Goal: Task Accomplishment & Management: Use online tool/utility

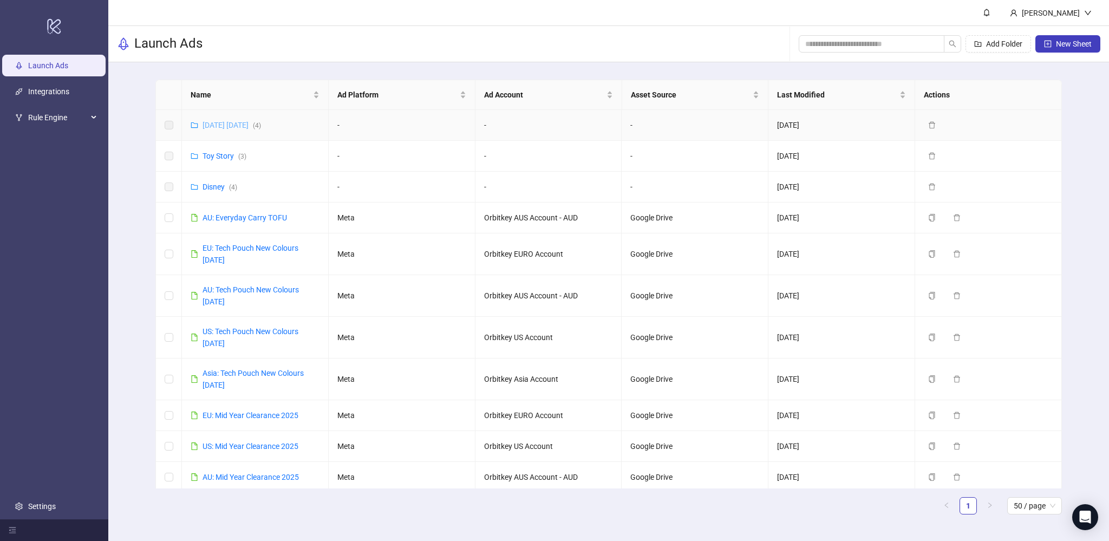
click at [233, 126] on link "[DATE] [DATE] ( 4 )" at bounding box center [232, 125] width 58 height 9
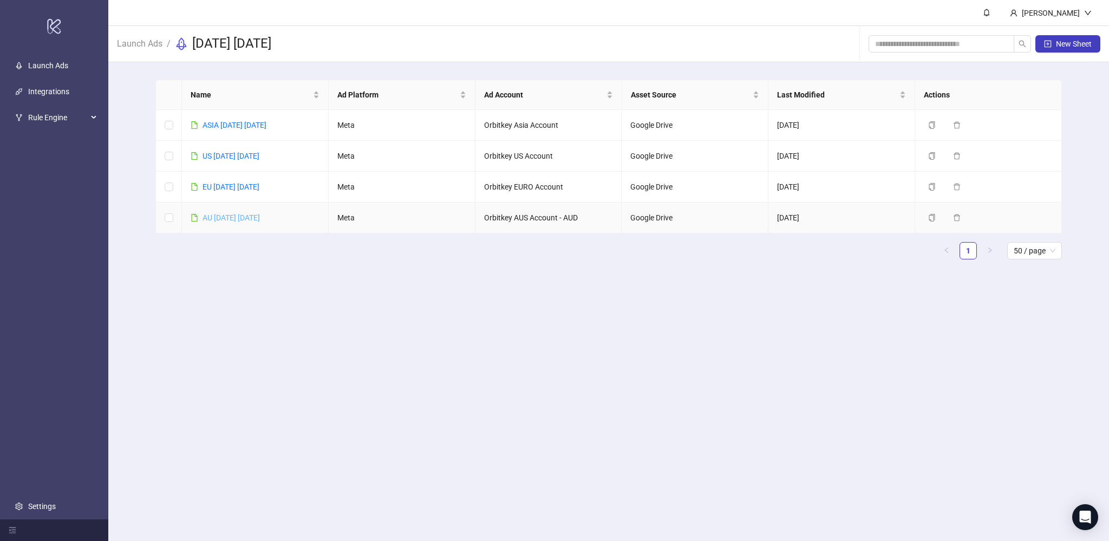
click at [233, 217] on link "AU [DATE] [DATE]" at bounding box center [231, 217] width 57 height 9
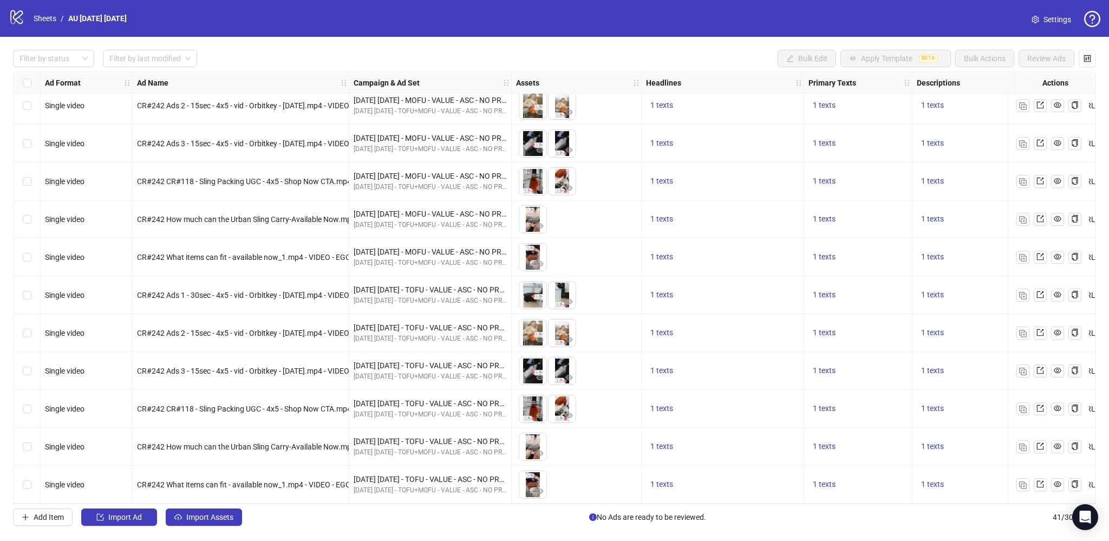
scroll to position [1148, 0]
click at [24, 485] on label "Select row 41" at bounding box center [27, 485] width 9 height 12
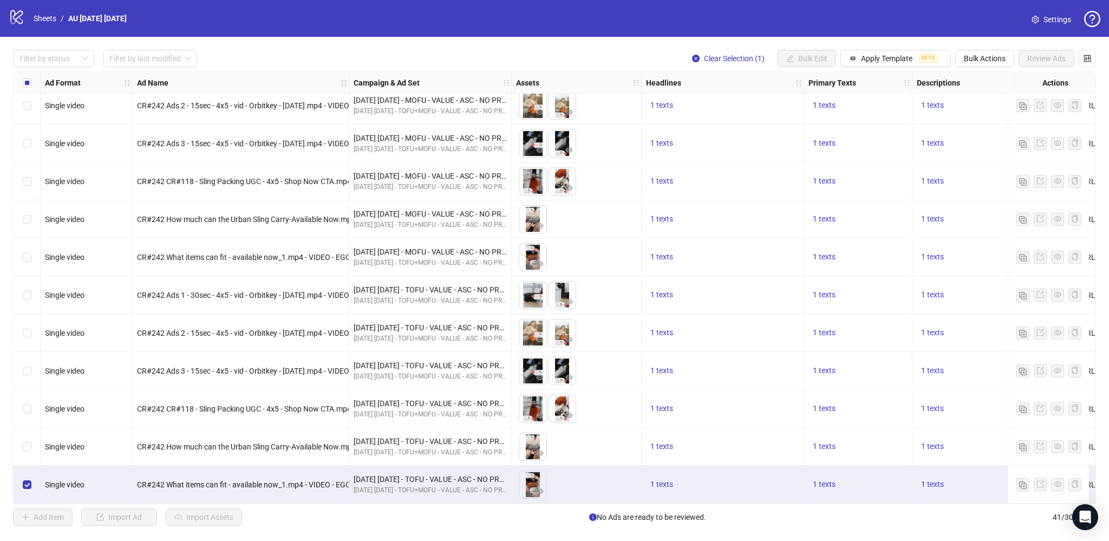
click at [31, 440] on div "Select row 40" at bounding box center [27, 447] width 27 height 38
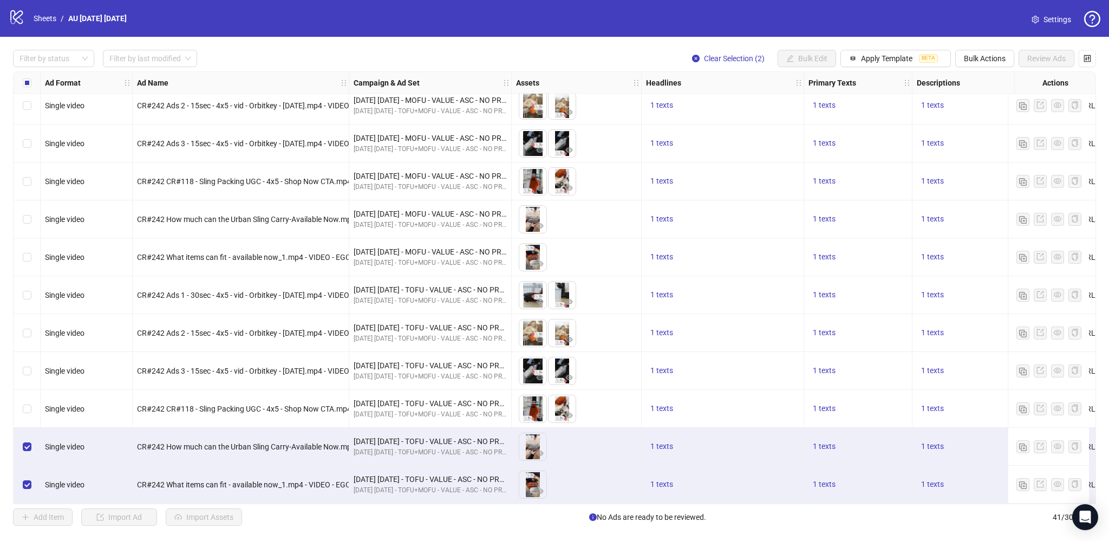
click at [21, 403] on div "Select row 39" at bounding box center [27, 409] width 27 height 38
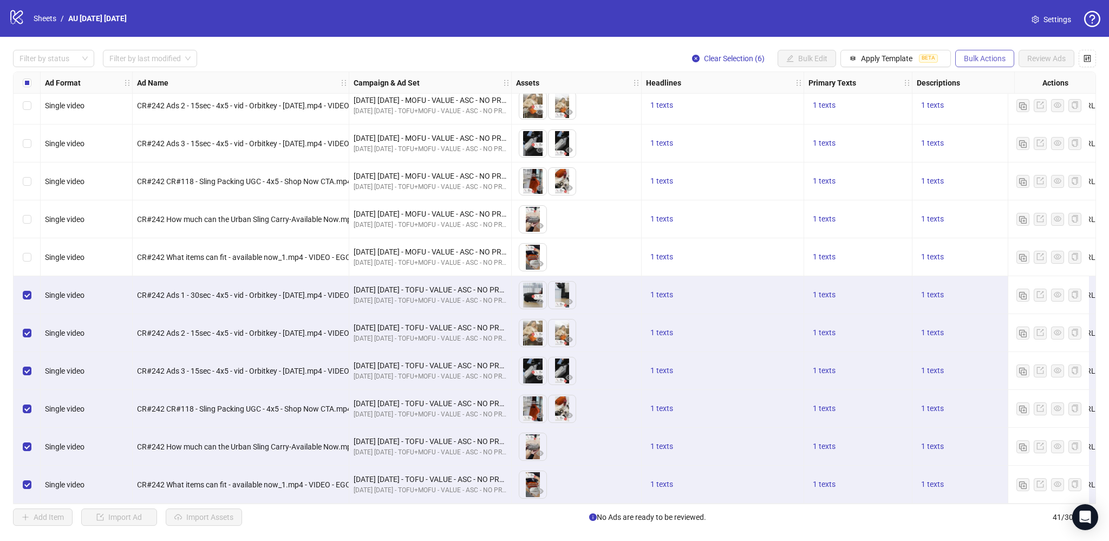
click at [989, 56] on span "Bulk Actions" at bounding box center [985, 58] width 42 height 9
click at [994, 114] on span "Duplicate with assets" at bounding box center [1000, 115] width 74 height 12
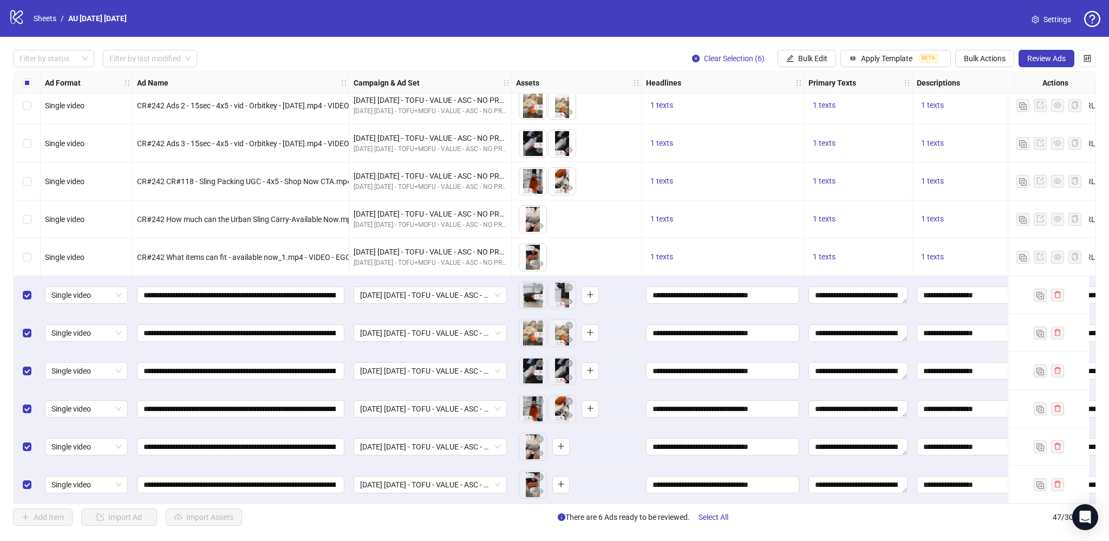
scroll to position [1375, 0]
click at [804, 62] on span "Bulk Edit" at bounding box center [812, 58] width 29 height 9
click at [823, 113] on span "Campaign & Ad Set" at bounding box center [818, 115] width 64 height 12
click at [750, 110] on span "[DATE] [DATE] - TOFU - VALUE - ASC - NO PROMO - AU+NZ" at bounding box center [777, 105] width 149 height 16
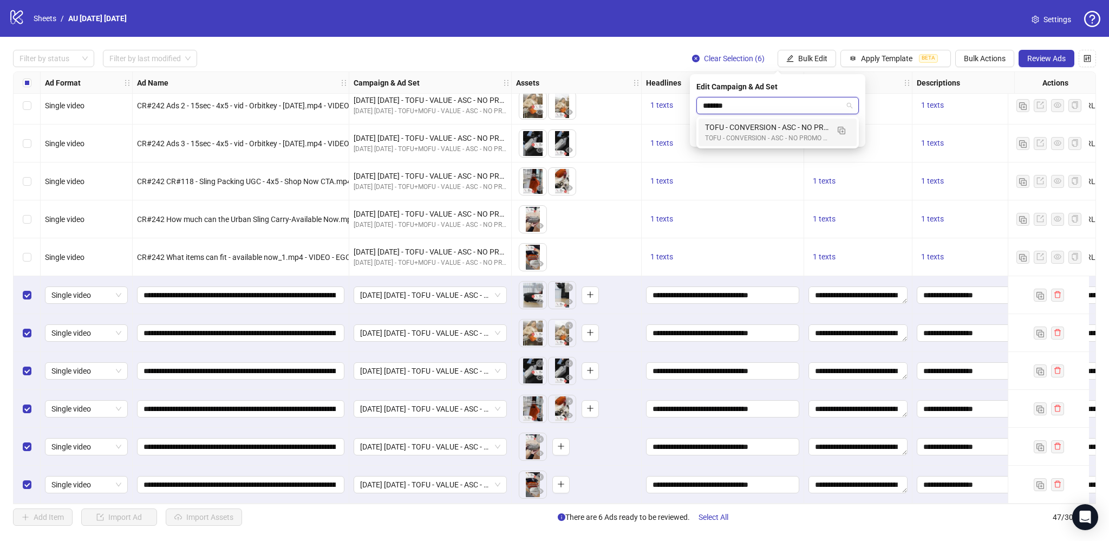
type input "********"
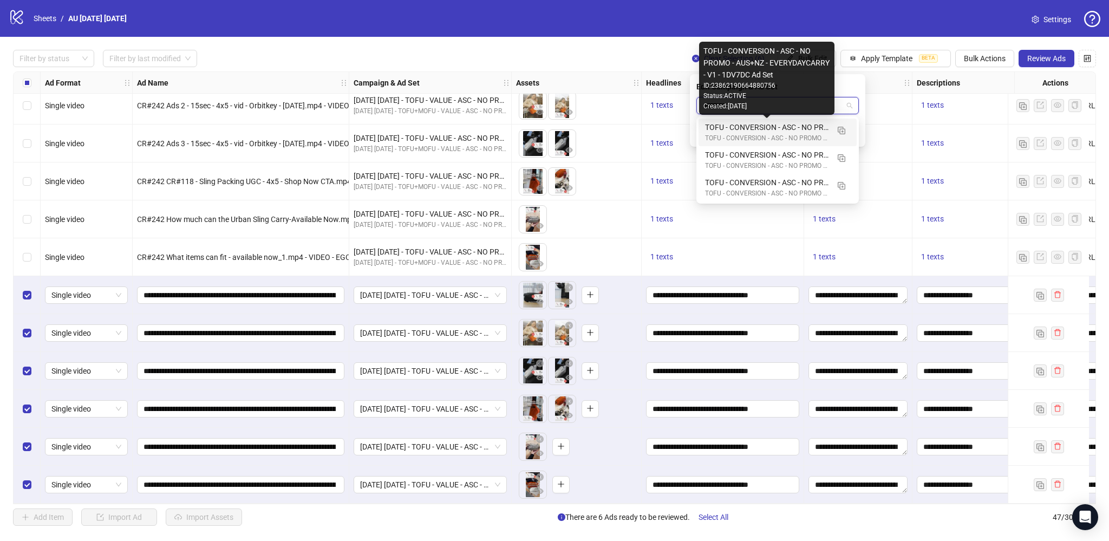
click at [754, 127] on div "TOFU - CONVERSION - ASC - NO PROMO - AUS+NZ - EVERYDAYCARRY - V1 - 1DV7DC Ad Set" at bounding box center [766, 127] width 123 height 12
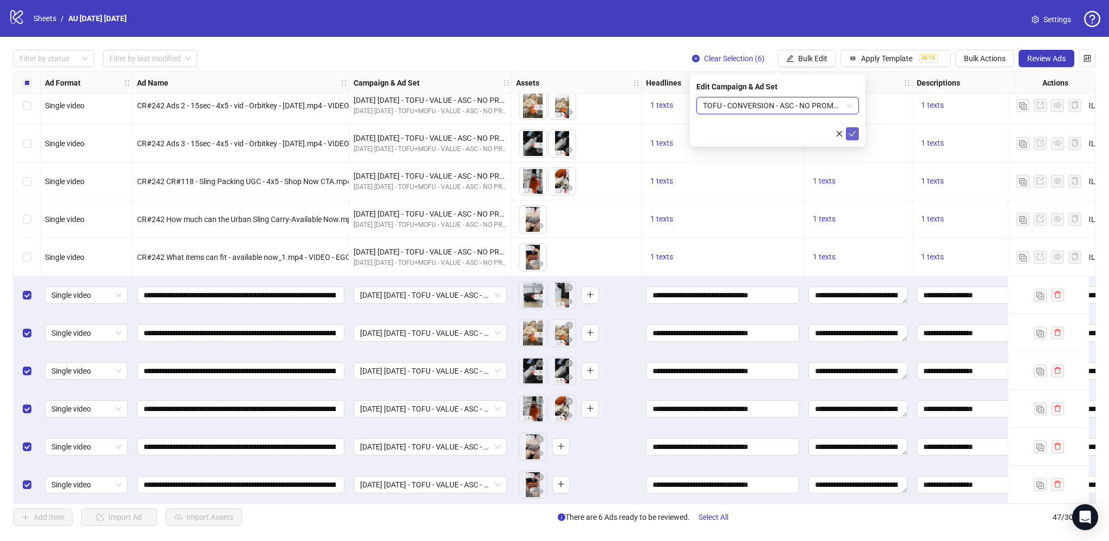
click at [849, 134] on icon "check" at bounding box center [853, 134] width 8 height 8
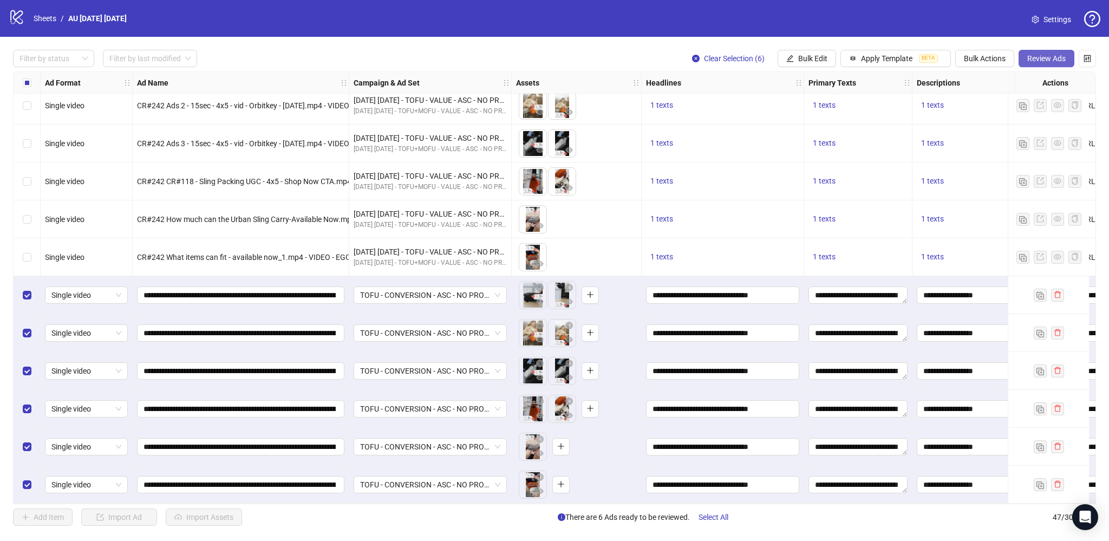
click at [1054, 56] on span "Review Ads" at bounding box center [1046, 58] width 38 height 9
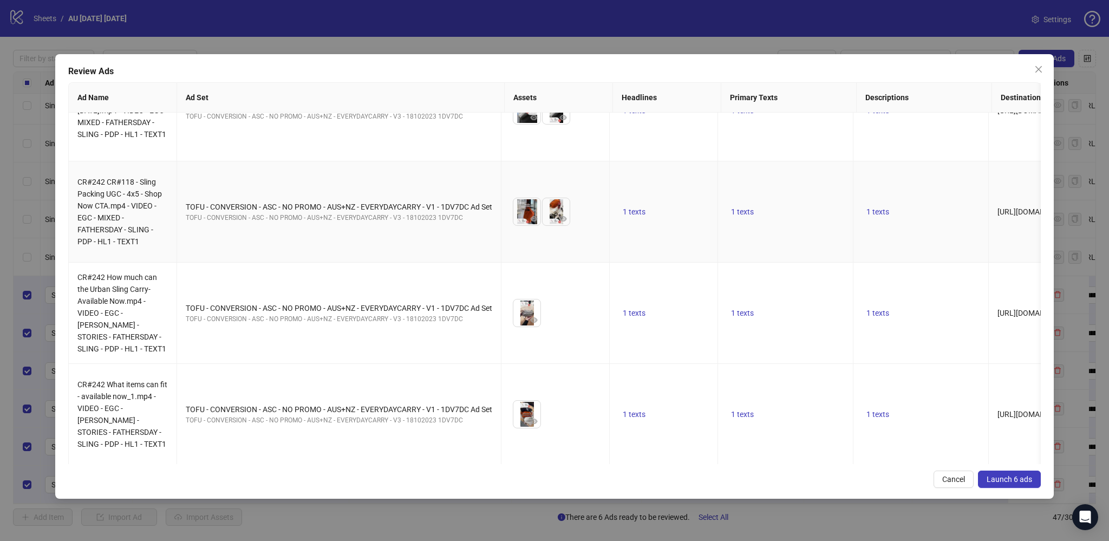
scroll to position [0, 0]
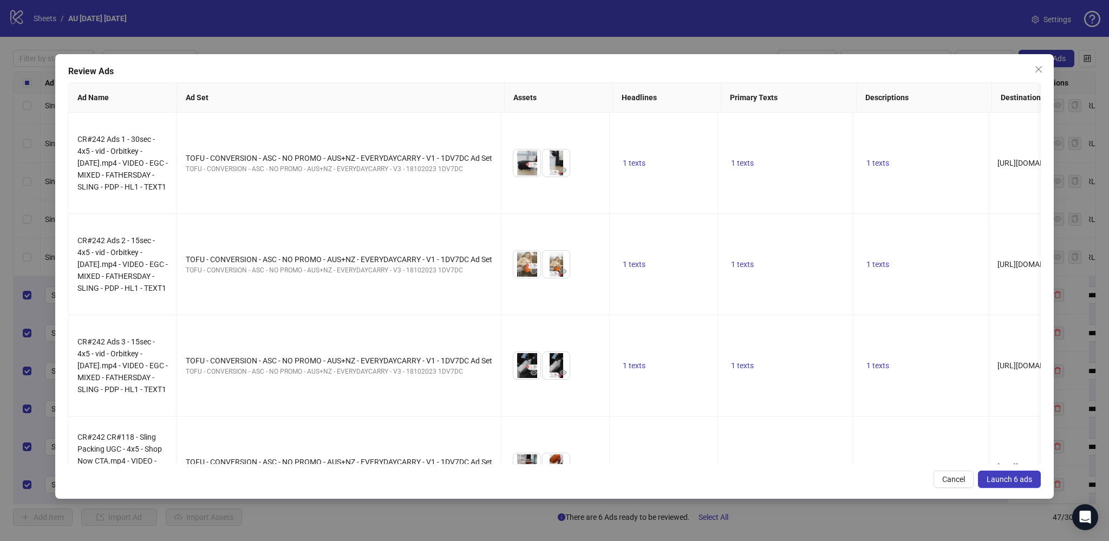
click at [1000, 473] on button "Launch 6 ads" at bounding box center [1009, 479] width 63 height 17
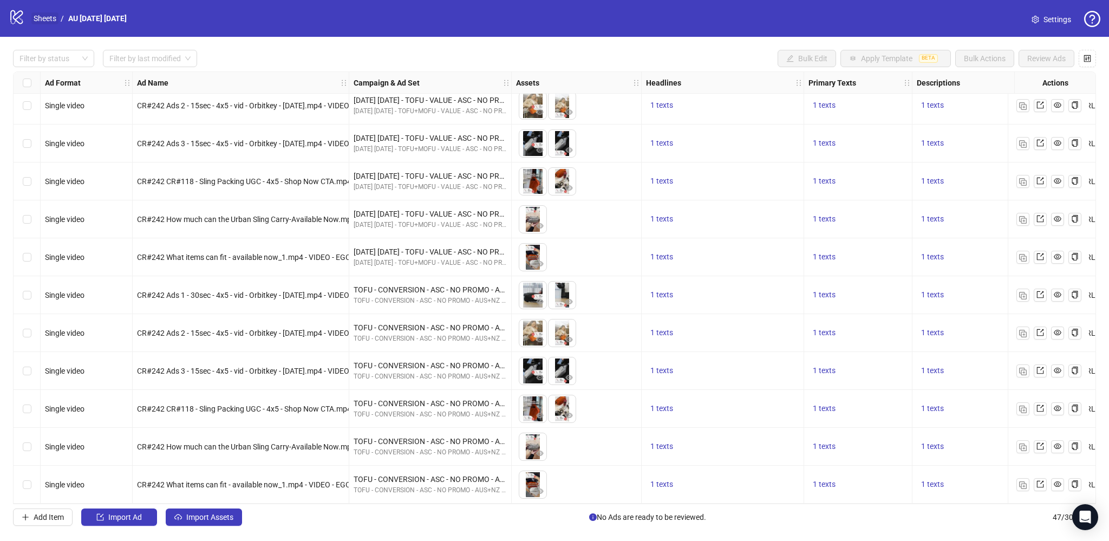
click at [47, 17] on link "Sheets" at bounding box center [44, 18] width 27 height 12
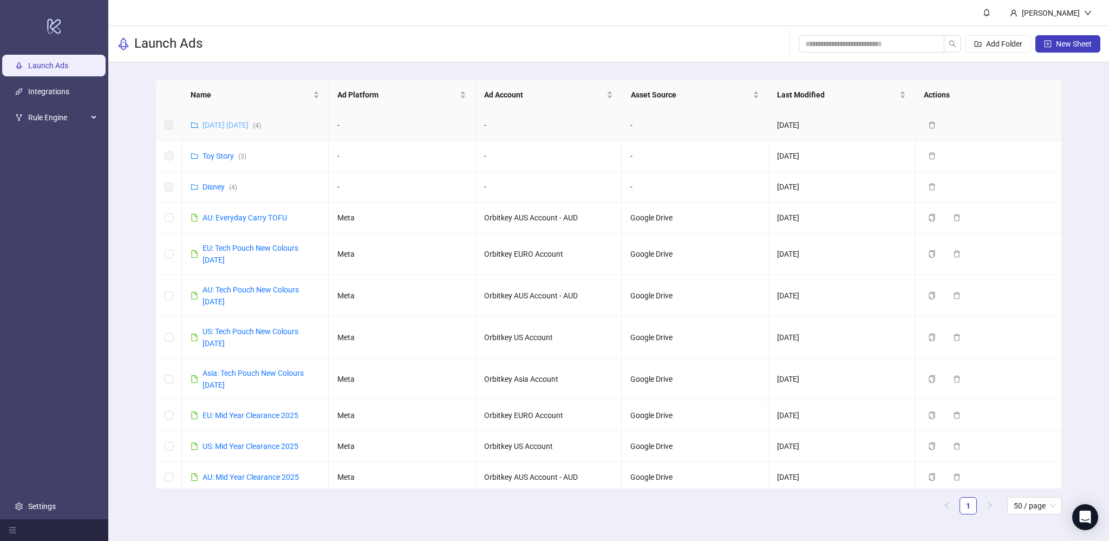
click at [225, 124] on link "[DATE] [DATE] ( 4 )" at bounding box center [232, 125] width 58 height 9
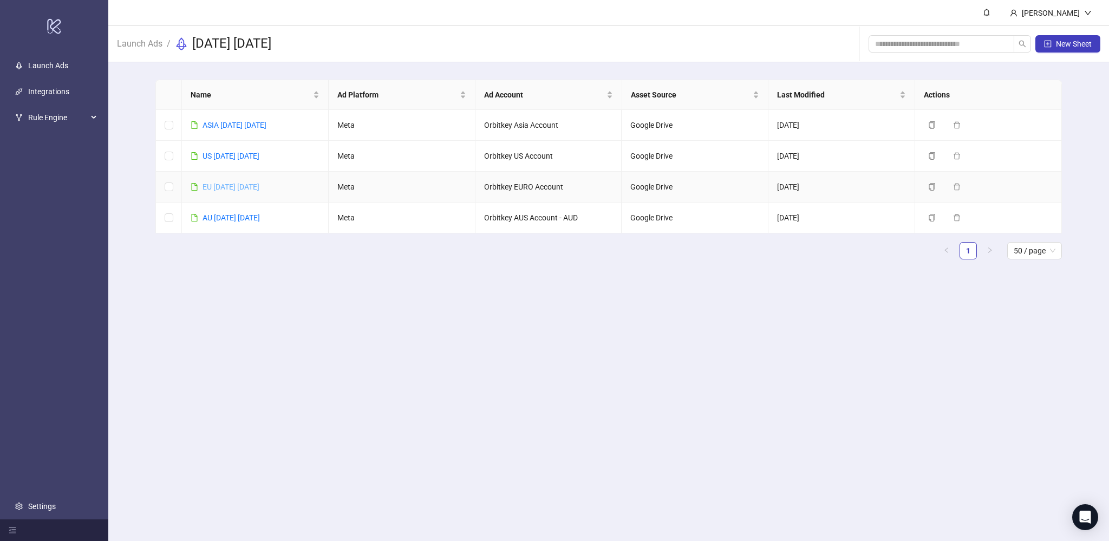
click at [224, 185] on link "EU [DATE] [DATE]" at bounding box center [231, 186] width 57 height 9
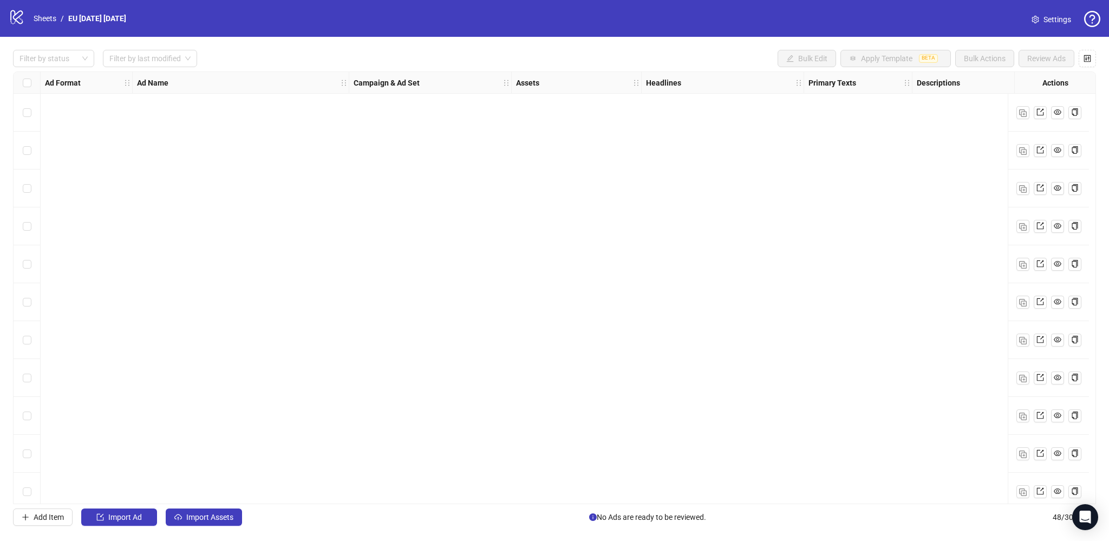
scroll to position [1413, 0]
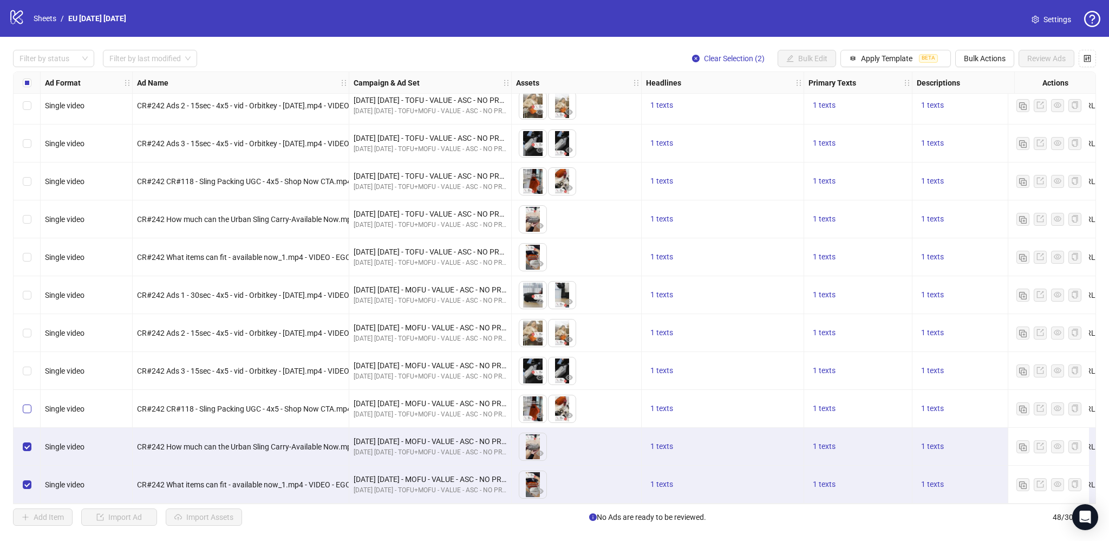
click at [27, 398] on div "Select row 46" at bounding box center [27, 409] width 27 height 38
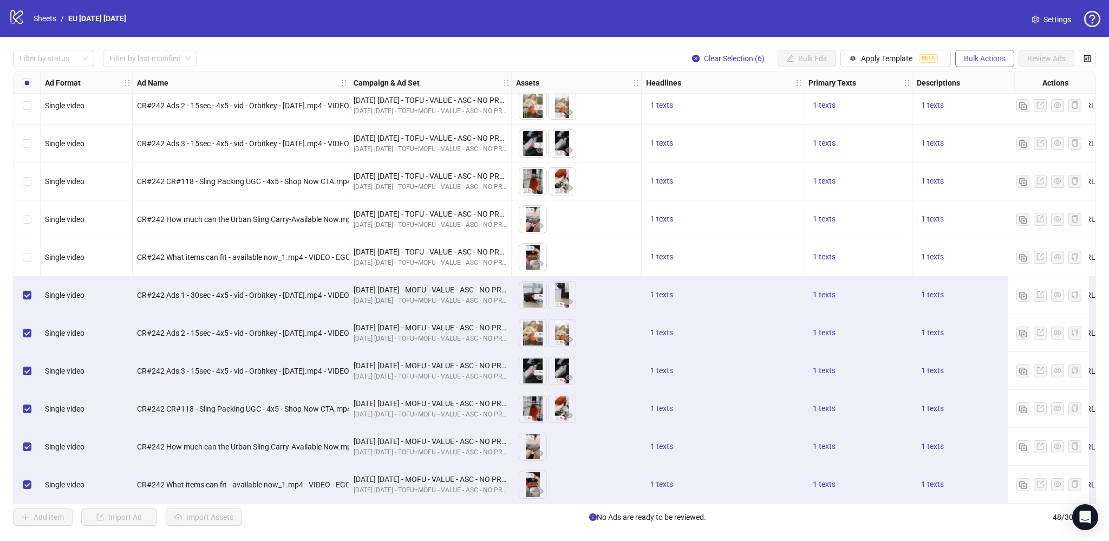
click at [989, 62] on span "Bulk Actions" at bounding box center [985, 58] width 42 height 9
click at [1000, 115] on span "Duplicate with assets" at bounding box center [1000, 115] width 74 height 12
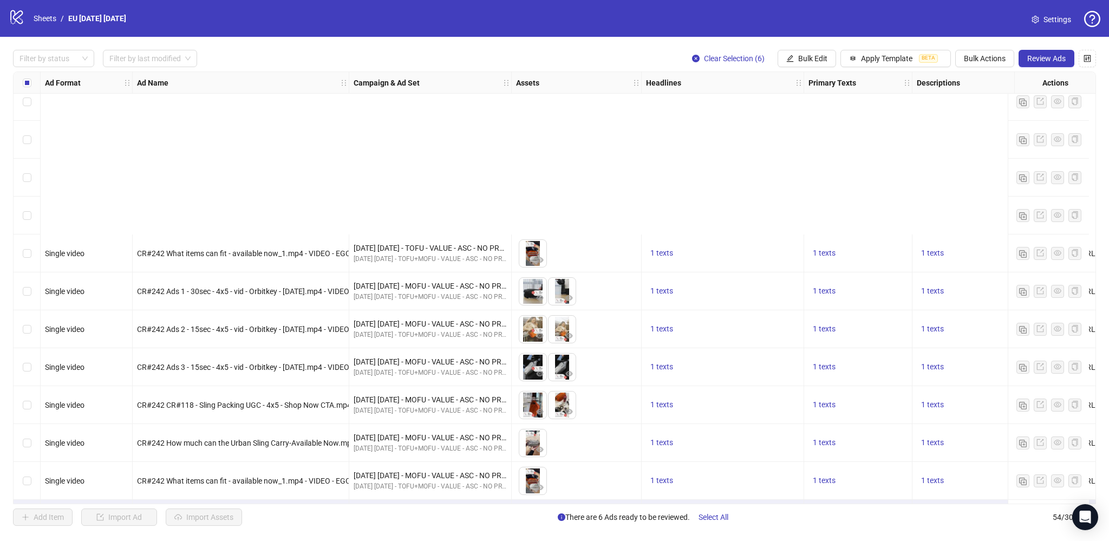
scroll to position [1641, 0]
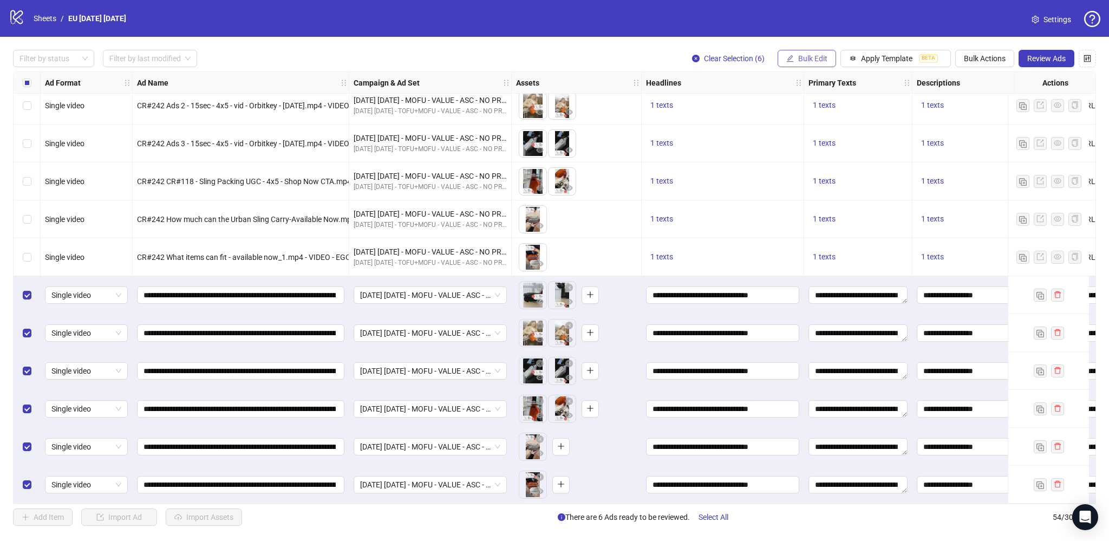
click at [815, 60] on span "Bulk Edit" at bounding box center [812, 58] width 29 height 9
click at [812, 113] on span "Campaign & Ad Set" at bounding box center [818, 115] width 64 height 12
click at [758, 103] on span "[DATE] [DATE] - MOFU - VALUE - ASC - NO PROMO - EU" at bounding box center [777, 105] width 149 height 16
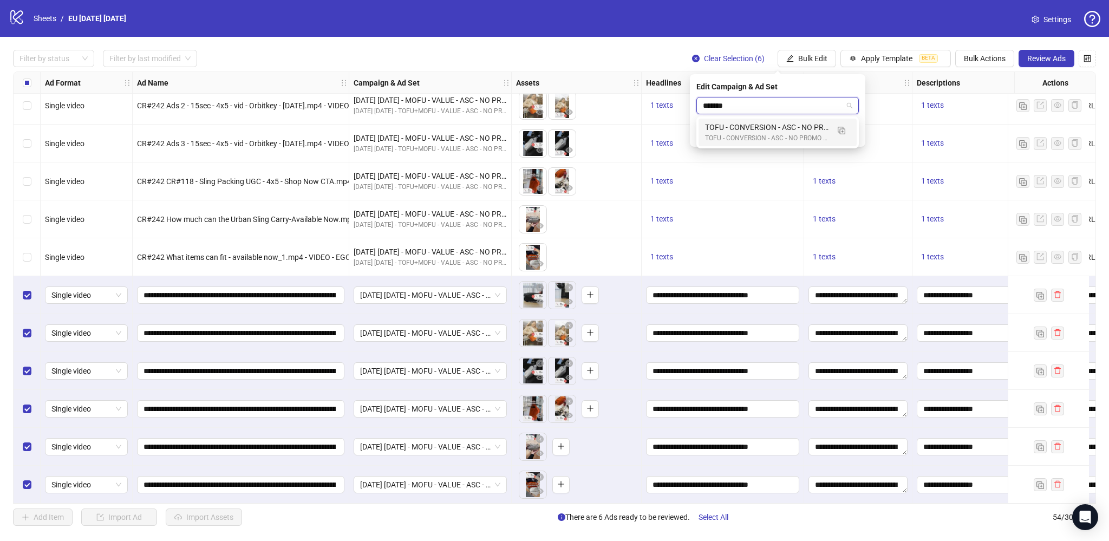
type input "********"
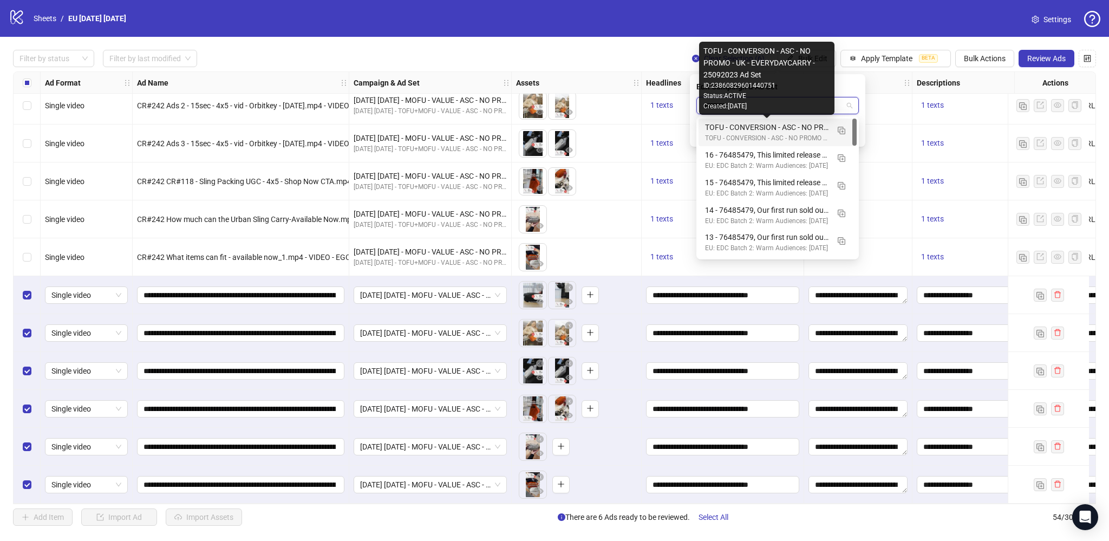
click at [746, 131] on div "TOFU - CONVERSION - ASC - NO PROMO - UK - EVERYDAYCARRY - 25092023 Ad Set" at bounding box center [766, 127] width 123 height 12
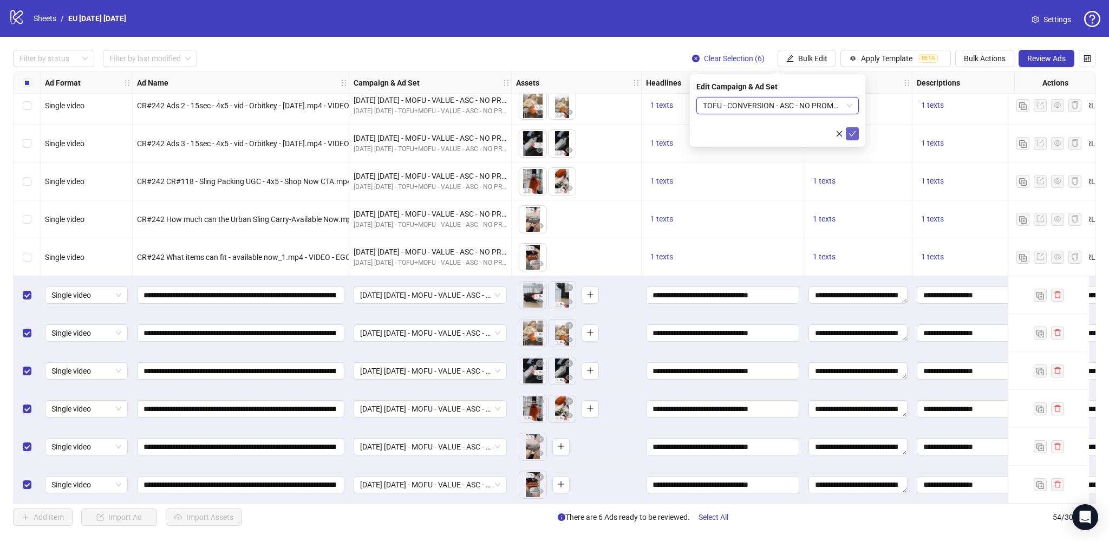
click at [853, 133] on icon "check" at bounding box center [852, 133] width 7 height 5
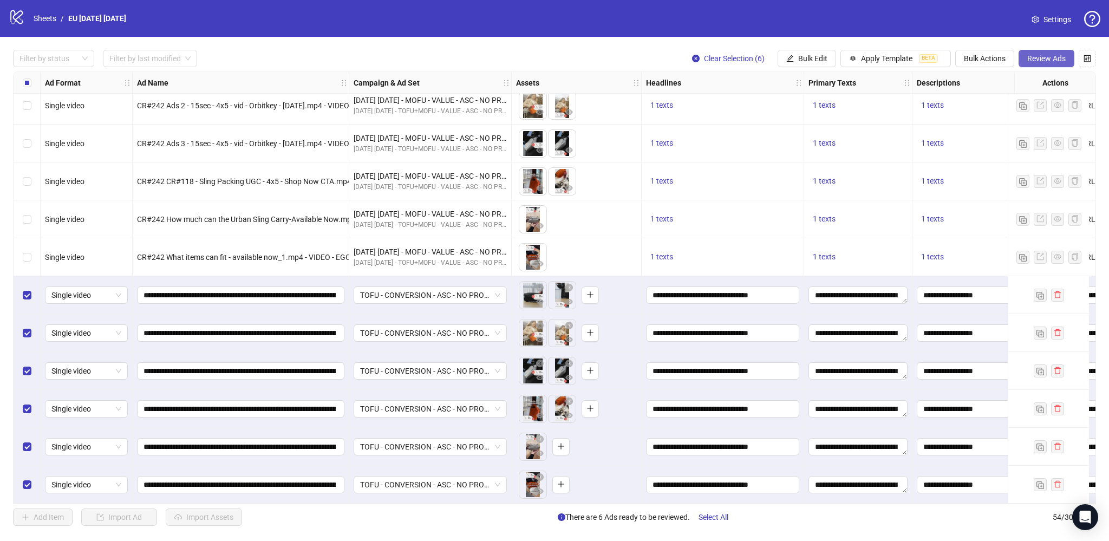
click at [1040, 55] on span "Review Ads" at bounding box center [1046, 58] width 38 height 9
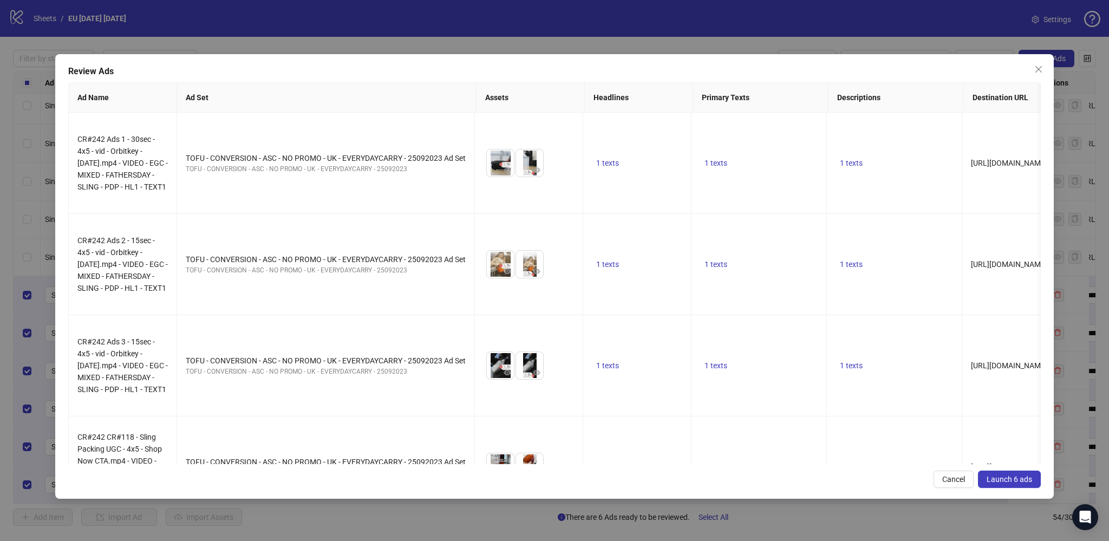
click at [1003, 477] on span "Launch 6 ads" at bounding box center [1009, 479] width 45 height 9
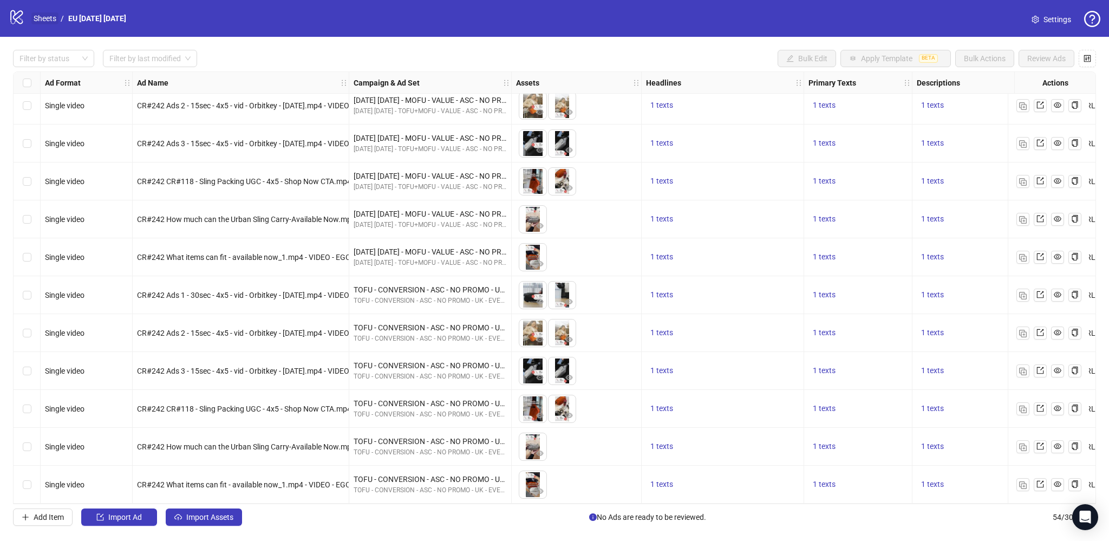
click at [38, 18] on link "Sheets" at bounding box center [44, 18] width 27 height 12
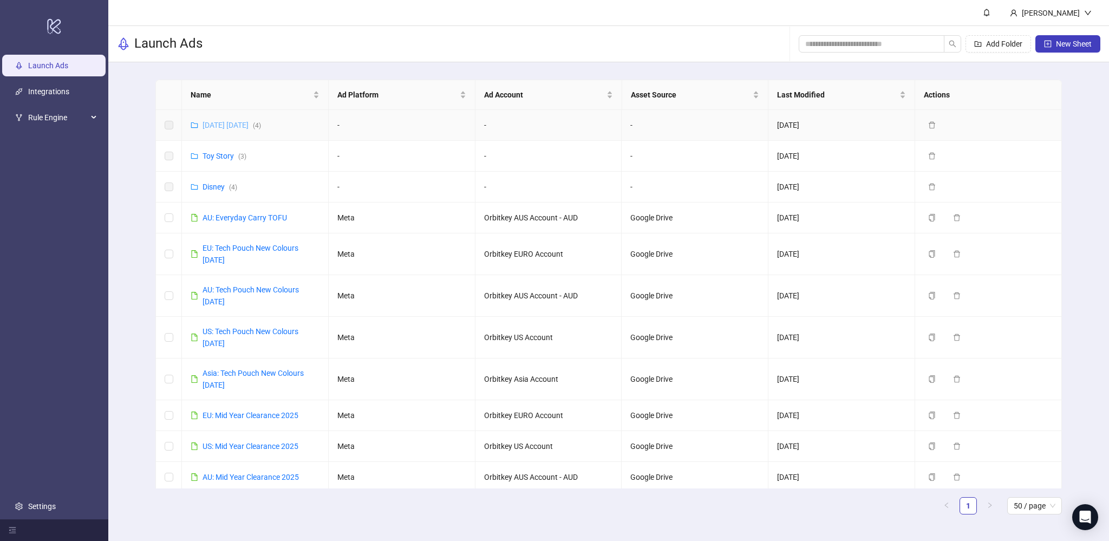
click at [233, 122] on link "[DATE] [DATE] ( 4 )" at bounding box center [232, 125] width 58 height 9
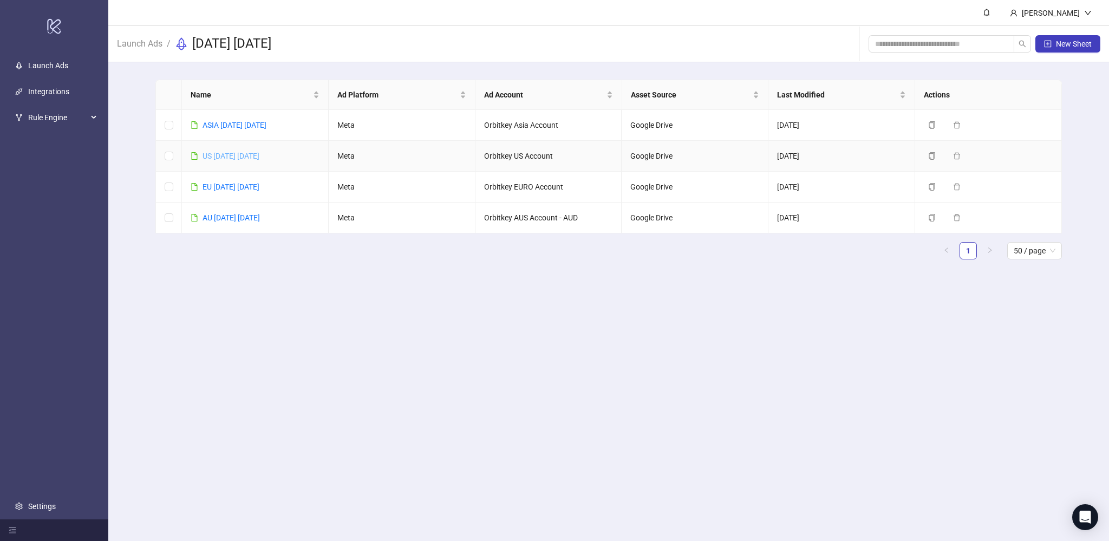
click at [223, 156] on link "US [DATE] [DATE]" at bounding box center [231, 156] width 57 height 9
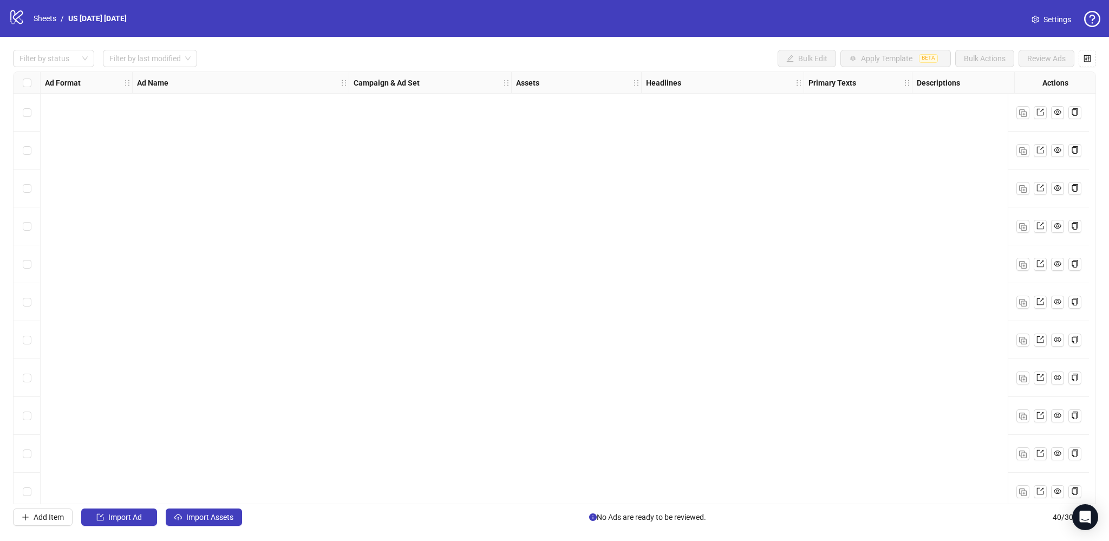
scroll to position [1110, 0]
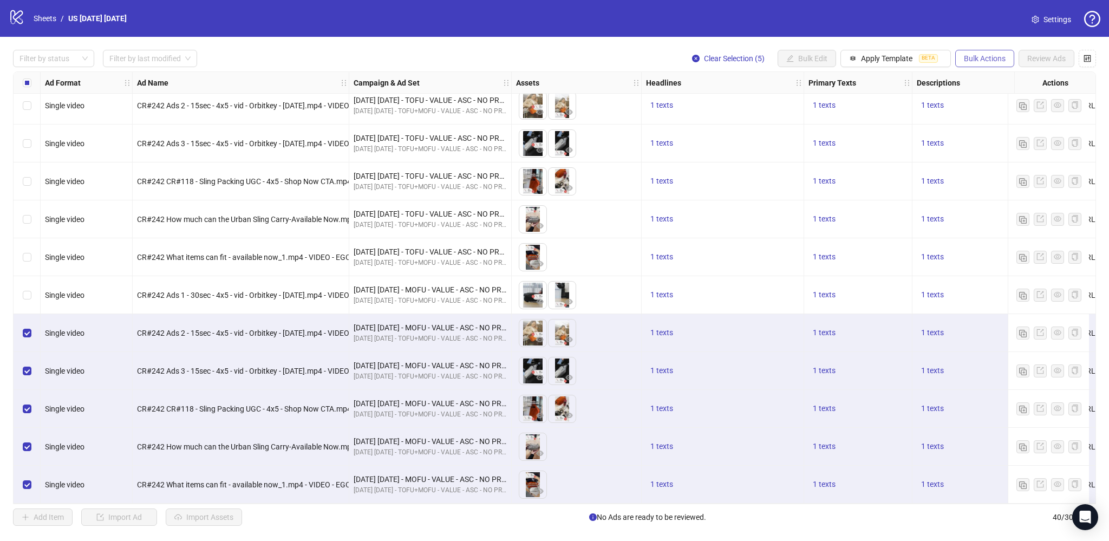
click at [984, 58] on span "Bulk Actions" at bounding box center [985, 58] width 42 height 9
click at [990, 115] on span "Duplicate with assets" at bounding box center [1000, 115] width 74 height 12
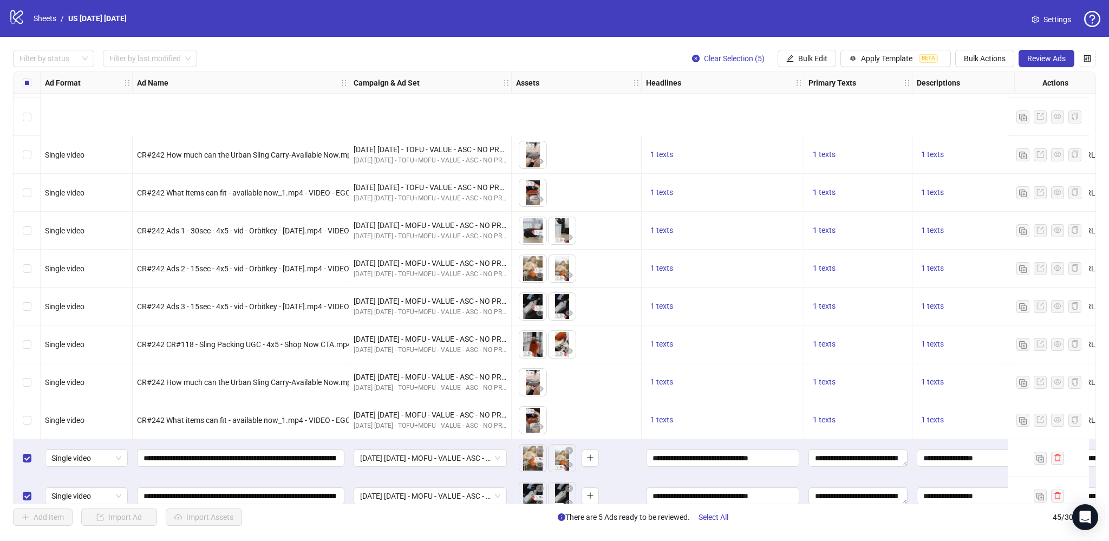
scroll to position [1300, 0]
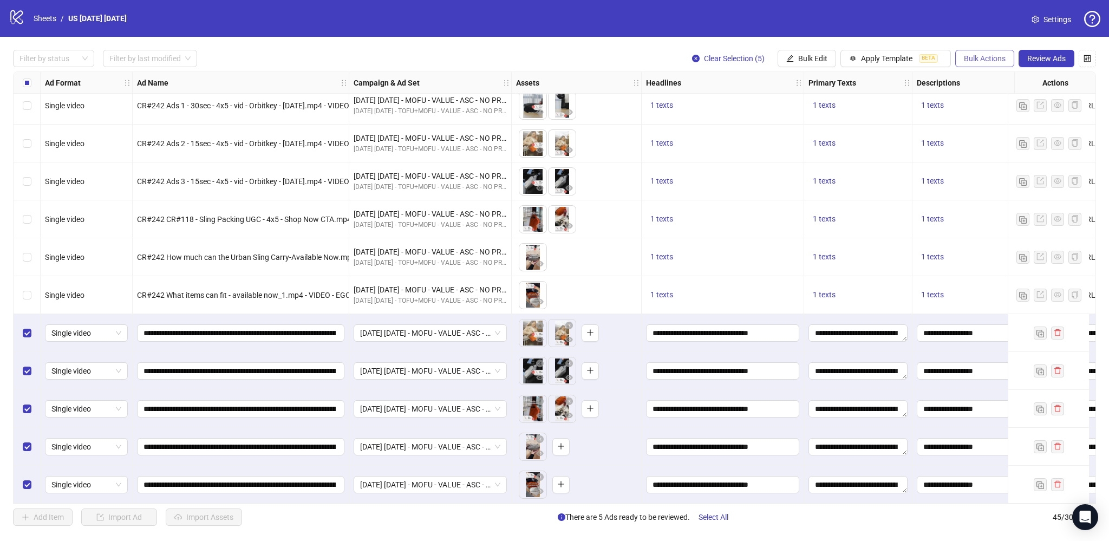
click at [984, 56] on span "Bulk Actions" at bounding box center [985, 58] width 42 height 9
click at [807, 60] on span "Bulk Edit" at bounding box center [812, 58] width 29 height 9
click at [826, 115] on span "Campaign & Ad Set" at bounding box center [818, 115] width 64 height 12
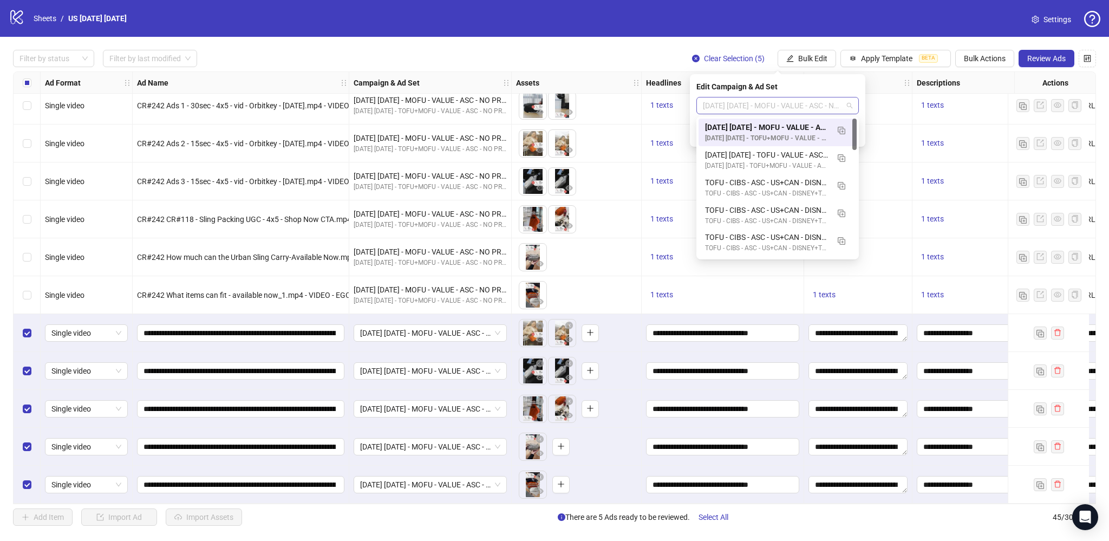
click at [784, 101] on span "[DATE] [DATE] - MOFU - VALUE - ASC - NO PROMO - US+CAN" at bounding box center [777, 105] width 149 height 16
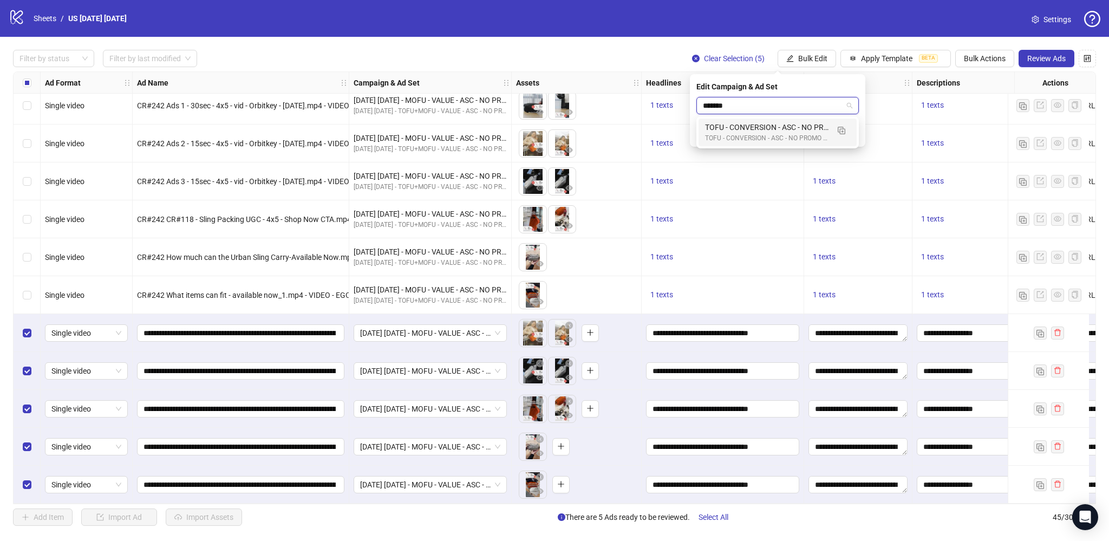
type input "********"
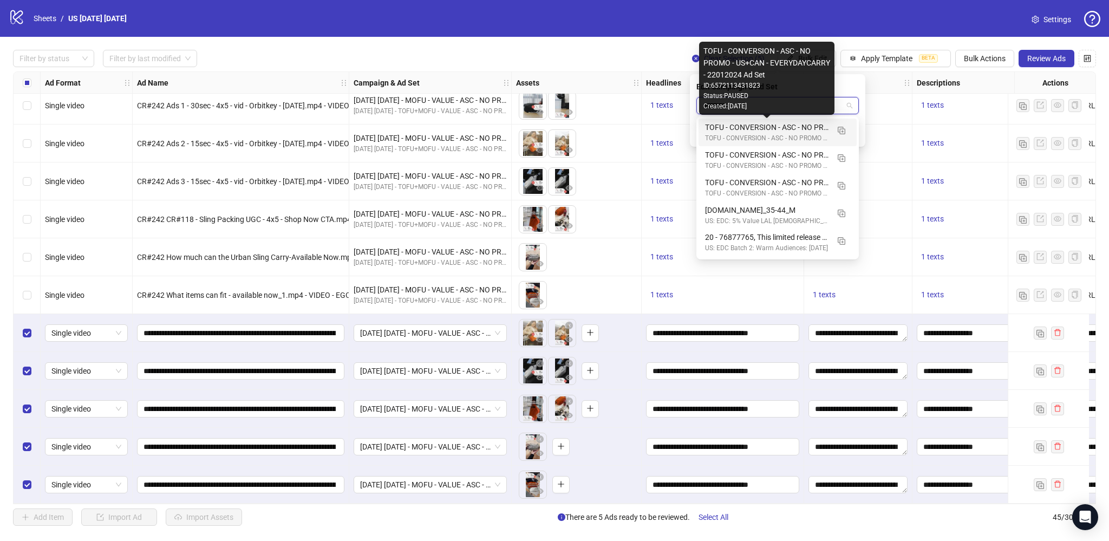
click at [770, 130] on div "TOFU - CONVERSION - ASC - NO PROMO - US+CAN - EVERYDAYCARRY - 22012024 Ad Set" at bounding box center [766, 127] width 123 height 12
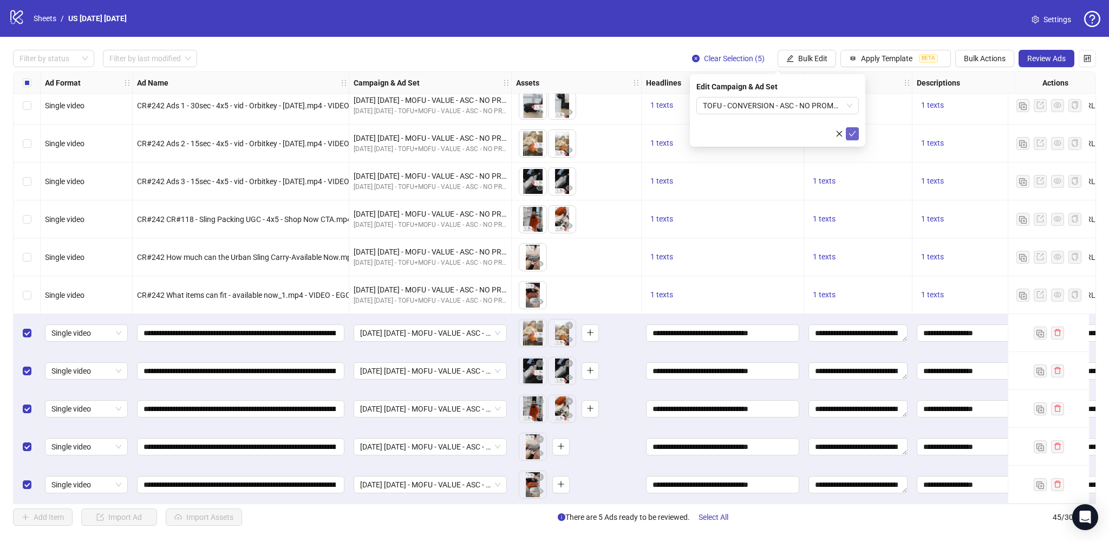
click at [853, 131] on icon "check" at bounding box center [853, 134] width 8 height 8
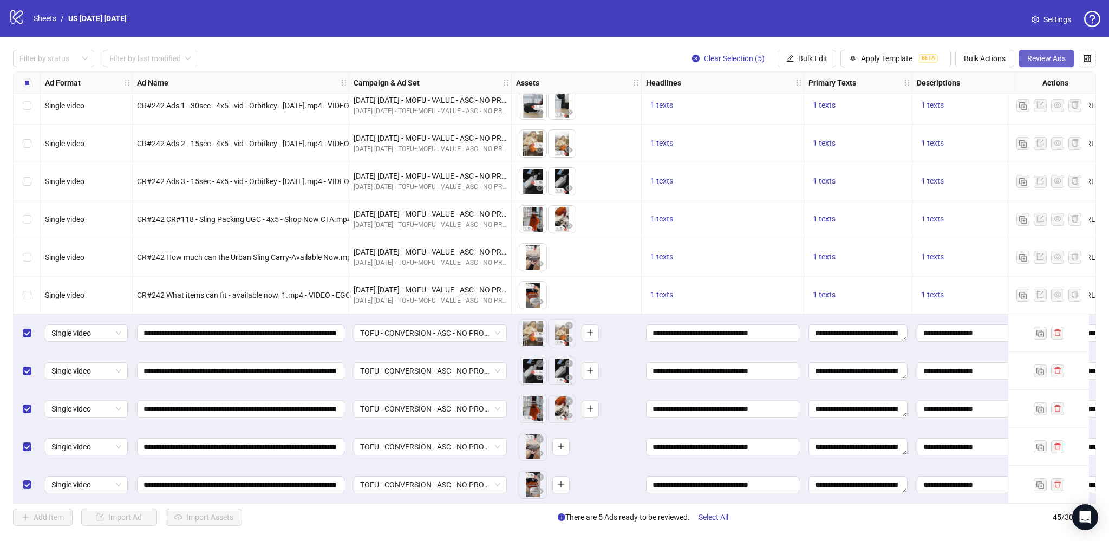
click at [1038, 58] on span "Review Ads" at bounding box center [1046, 58] width 38 height 9
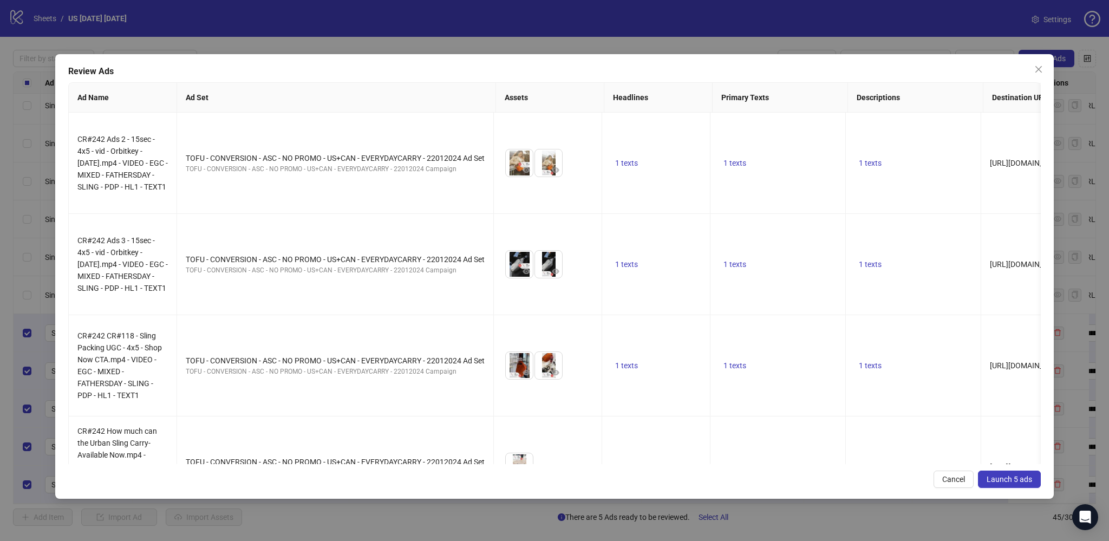
click at [999, 484] on button "Launch 5 ads" at bounding box center [1009, 479] width 63 height 17
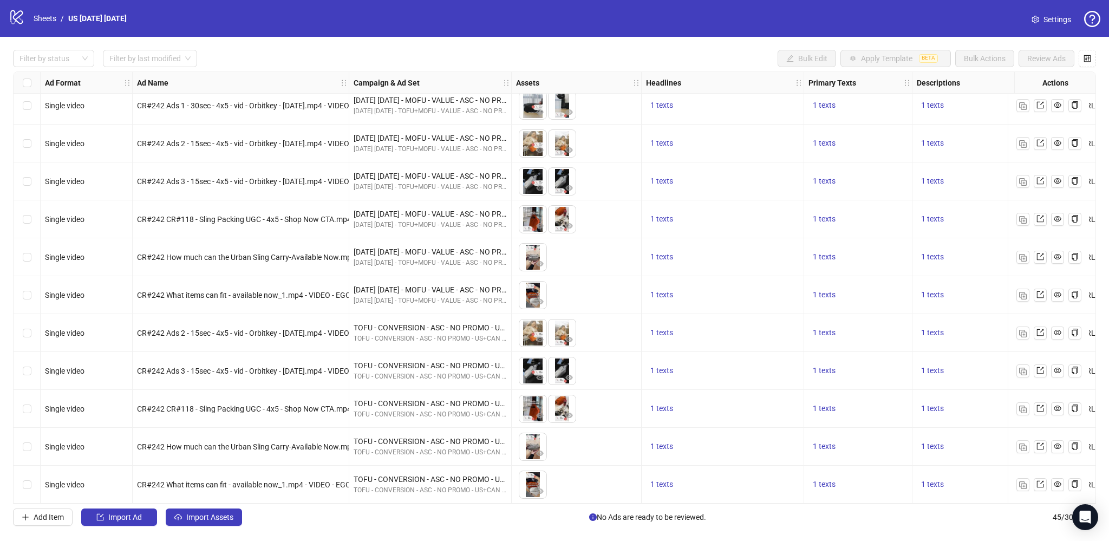
scroll to position [1185, 0]
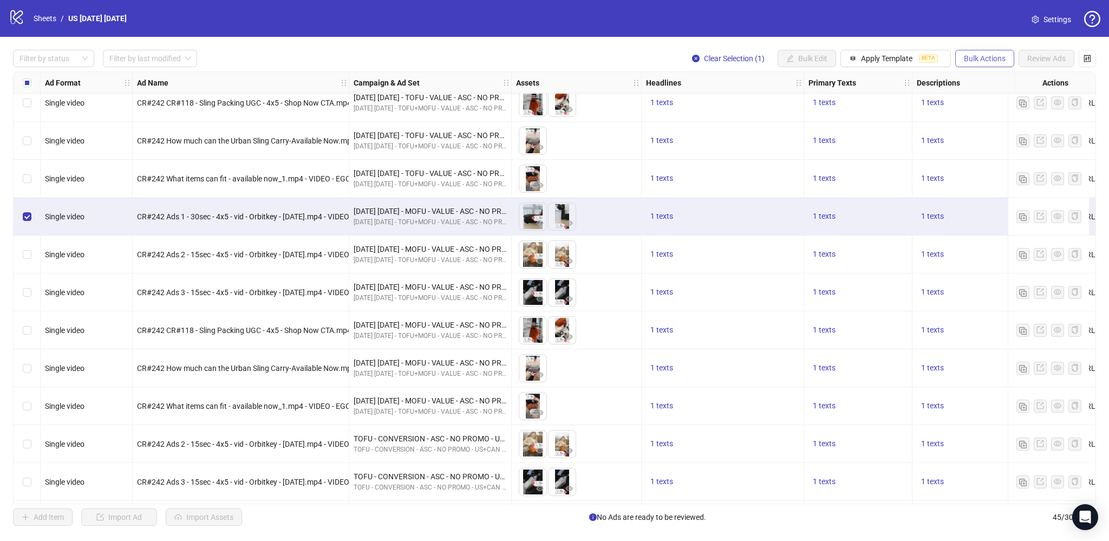
click at [969, 59] on span "Bulk Actions" at bounding box center [985, 58] width 42 height 9
click at [1003, 114] on span "Duplicate with assets" at bounding box center [1000, 115] width 74 height 12
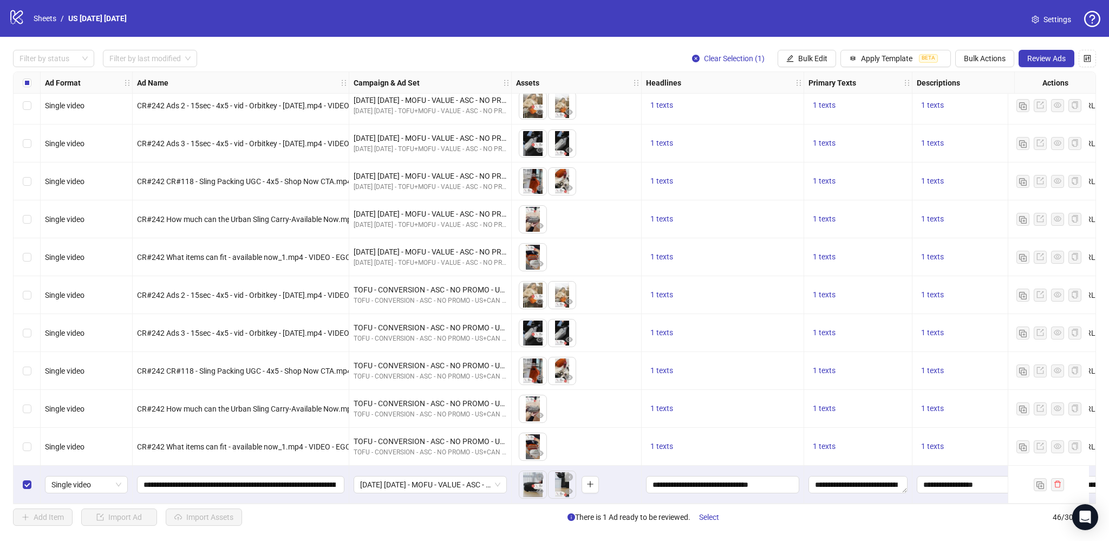
scroll to position [1338, 0]
click at [403, 478] on span "[DATE] [DATE] - MOFU - VALUE - ASC - NO PROMO - US+CAN" at bounding box center [430, 485] width 140 height 16
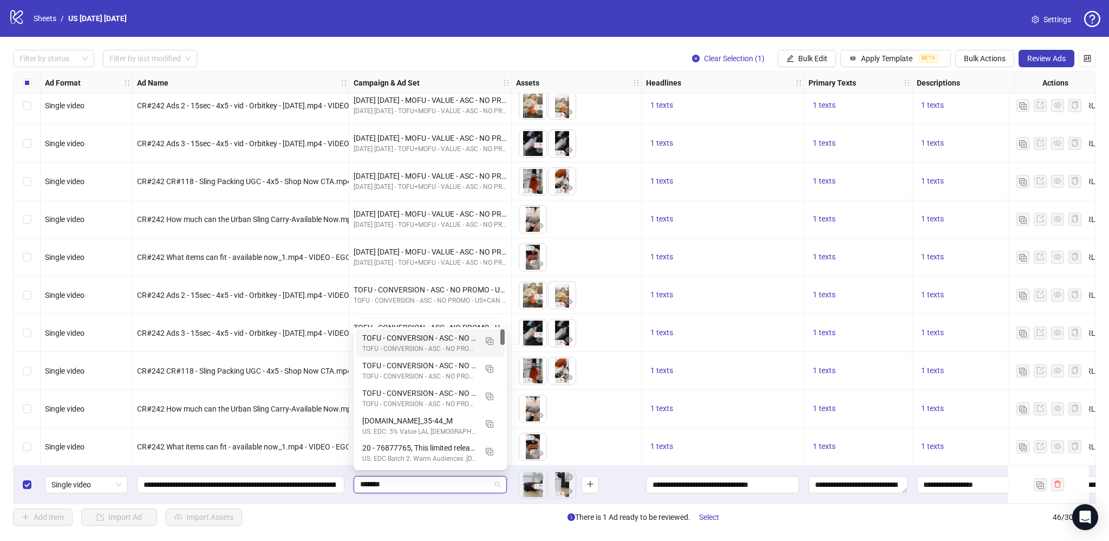
type input "********"
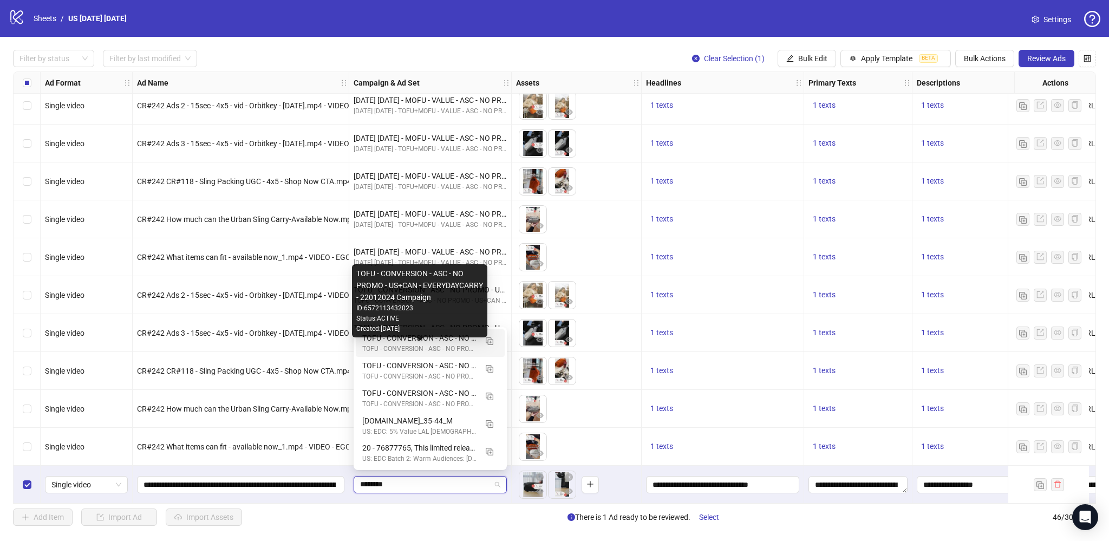
click at [407, 344] on div "TOFU - CONVERSION - ASC - NO PROMO - US+CAN - EVERYDAYCARRY - 22012024 Campaign" at bounding box center [419, 349] width 114 height 10
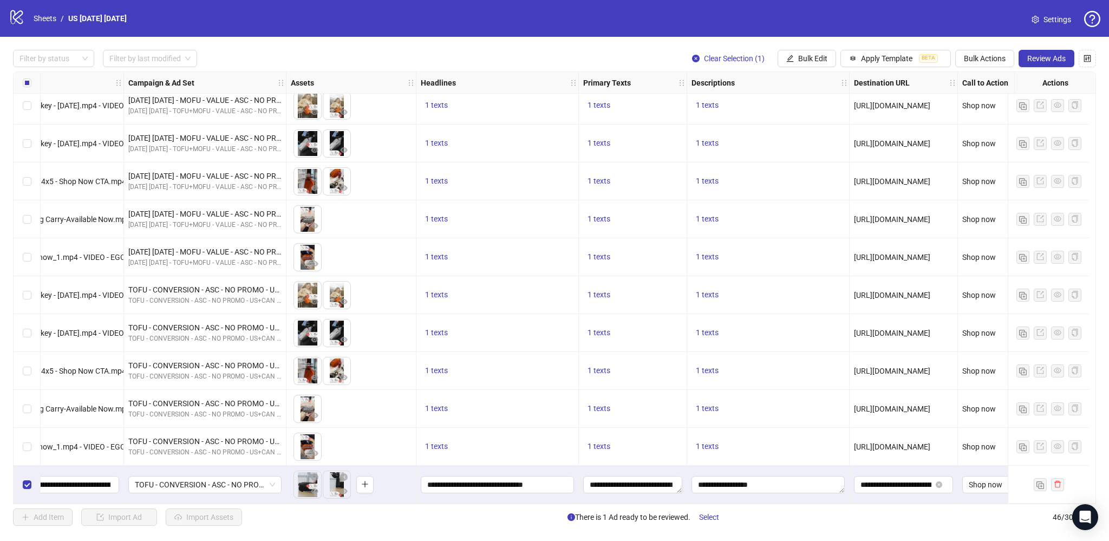
scroll to position [1338, 229]
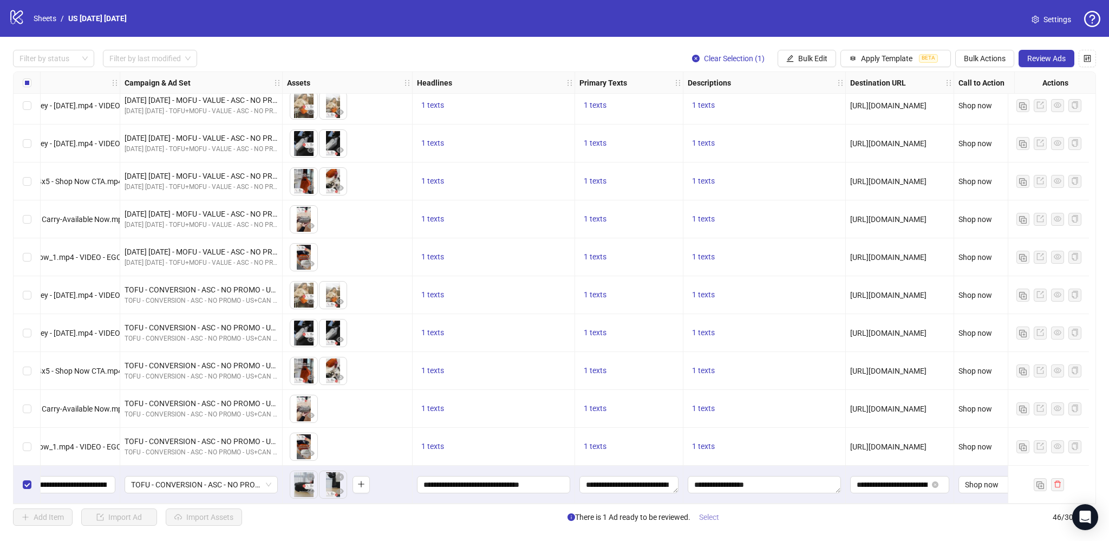
click at [709, 521] on span "Select" at bounding box center [709, 517] width 20 height 9
click at [1035, 56] on span "Review Ads" at bounding box center [1046, 58] width 38 height 9
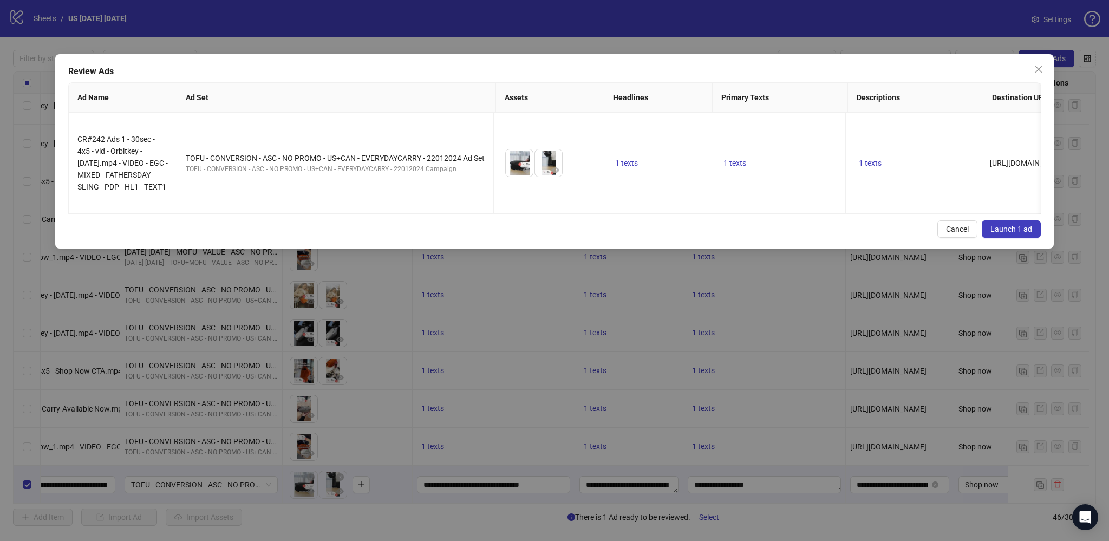
click at [1011, 229] on span "Launch 1 ad" at bounding box center [1011, 229] width 42 height 9
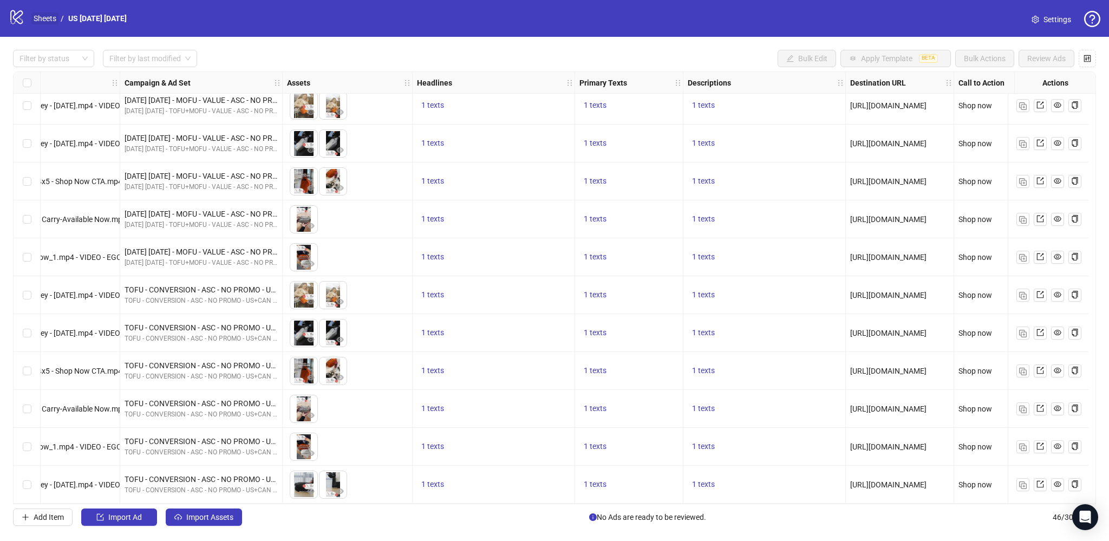
click at [41, 19] on link "Sheets" at bounding box center [44, 18] width 27 height 12
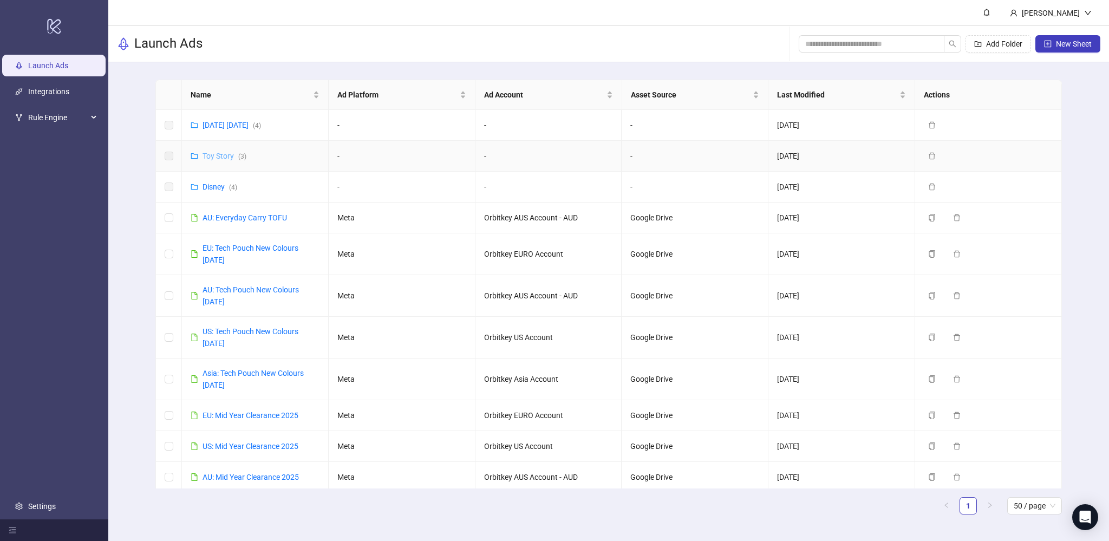
click at [211, 155] on link "Toy Story ( 3 )" at bounding box center [225, 156] width 44 height 9
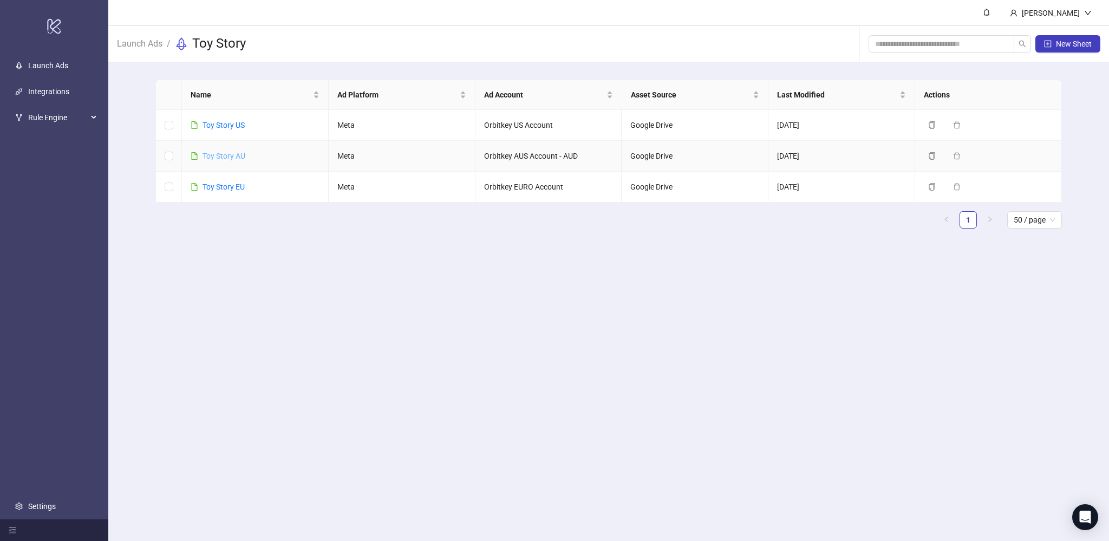
click at [225, 156] on link "Toy Story AU" at bounding box center [224, 156] width 43 height 9
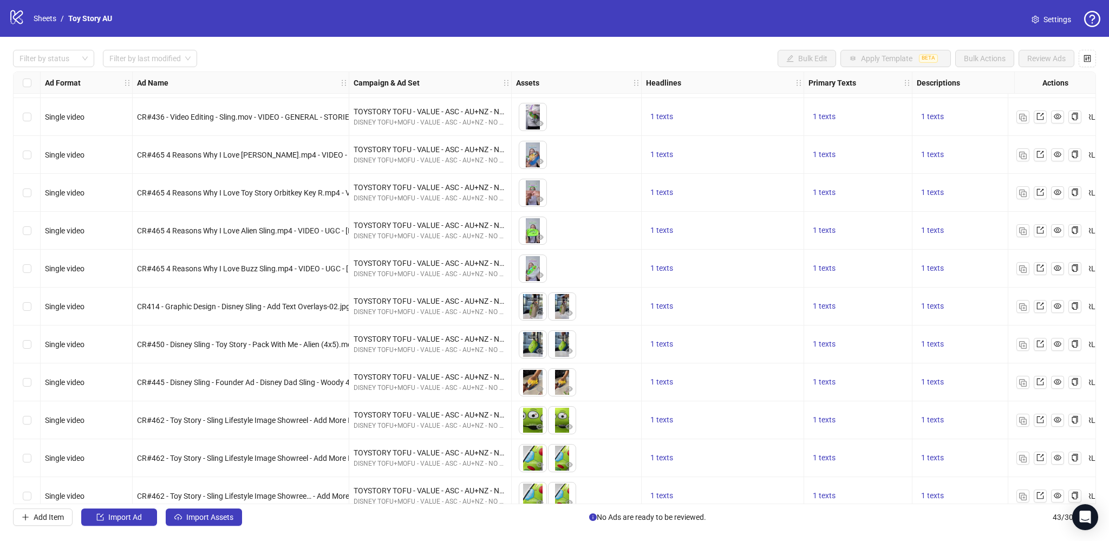
scroll to position [1224, 0]
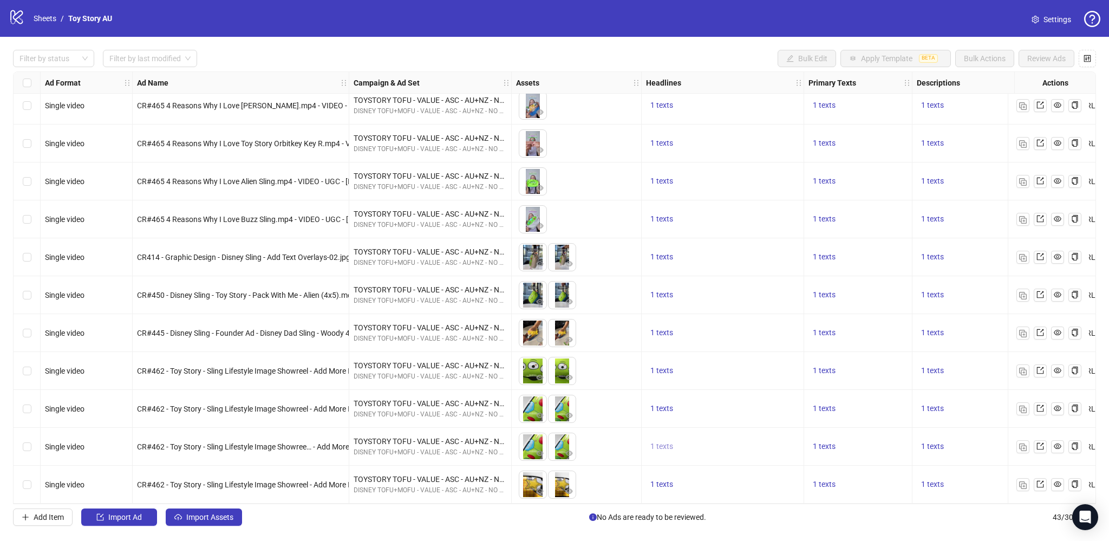
click at [665, 442] on span "1 texts" at bounding box center [661, 446] width 23 height 9
click at [824, 442] on span "1 texts" at bounding box center [824, 446] width 23 height 9
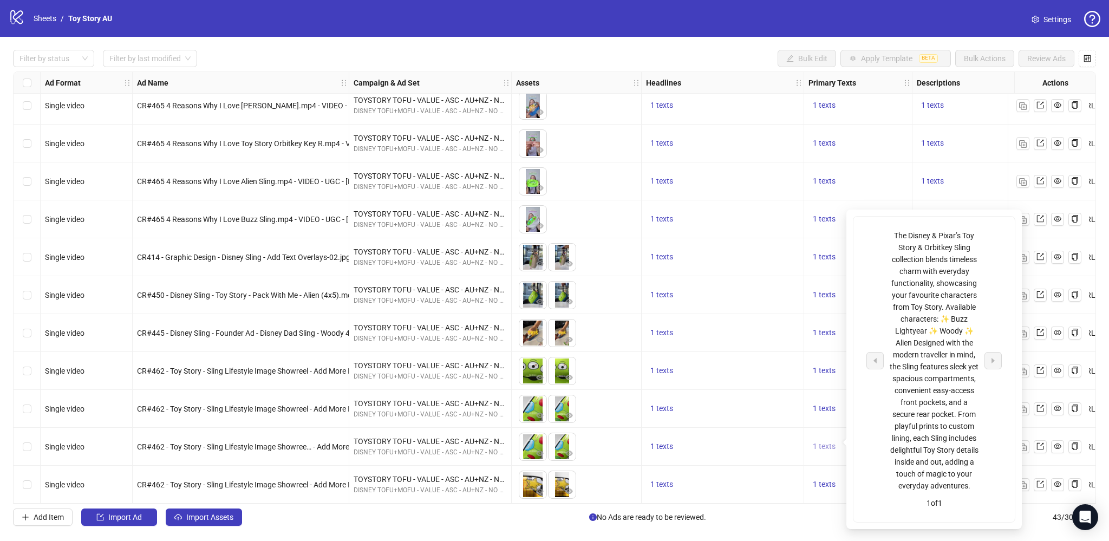
click at [824, 442] on span "1 texts" at bounding box center [824, 446] width 23 height 9
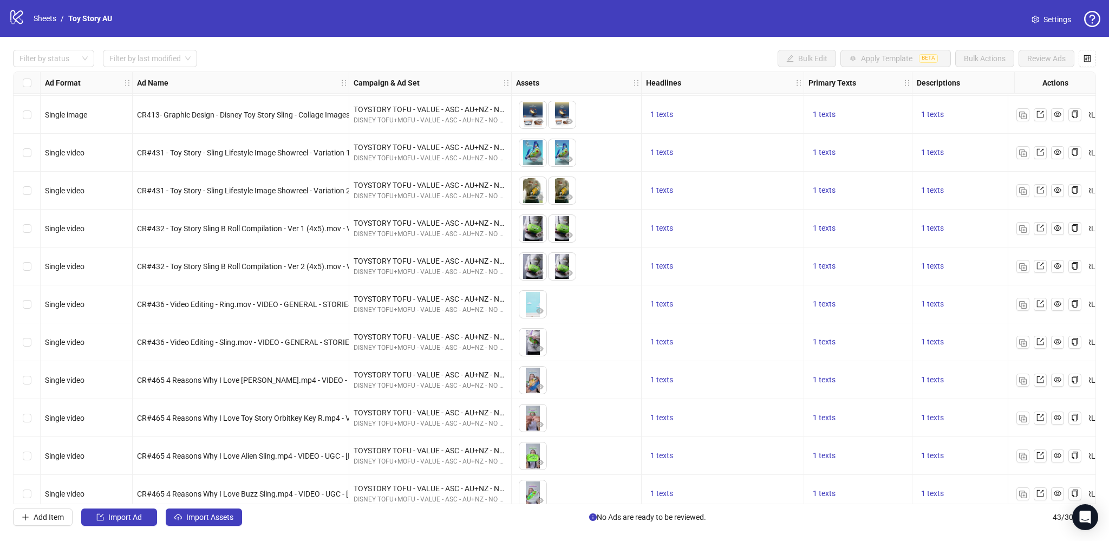
scroll to position [944, 0]
click at [47, 19] on link "Sheets" at bounding box center [44, 18] width 27 height 12
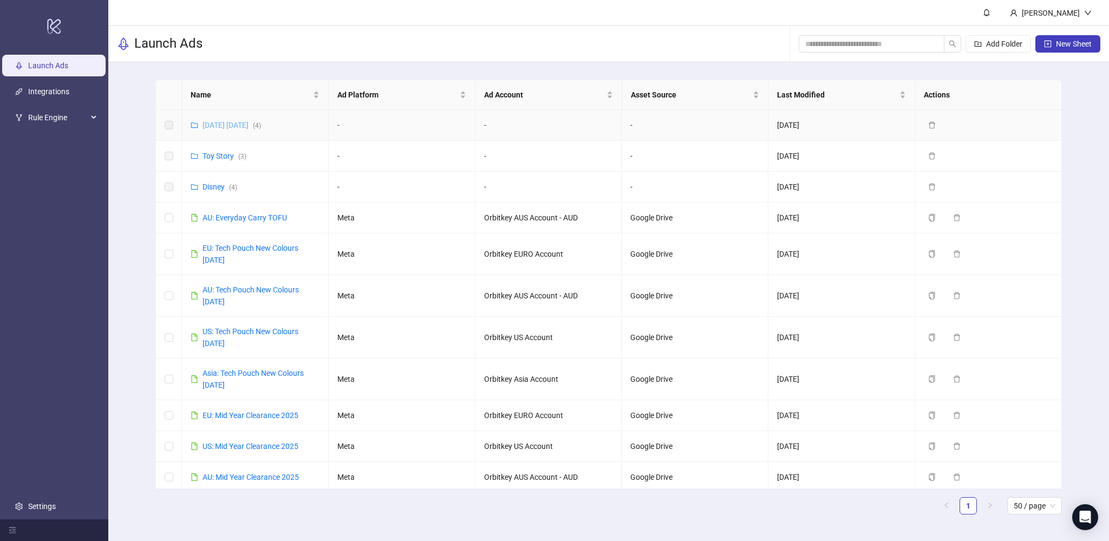
click at [232, 127] on link "[DATE] [DATE] ( 4 )" at bounding box center [232, 125] width 58 height 9
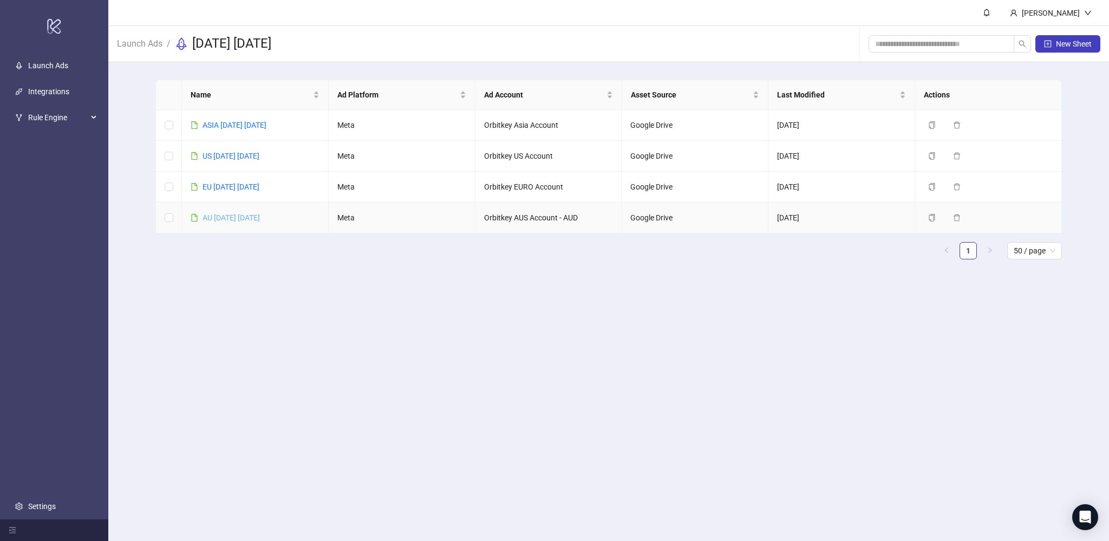
click at [238, 217] on link "AU [DATE] [DATE]" at bounding box center [231, 217] width 57 height 9
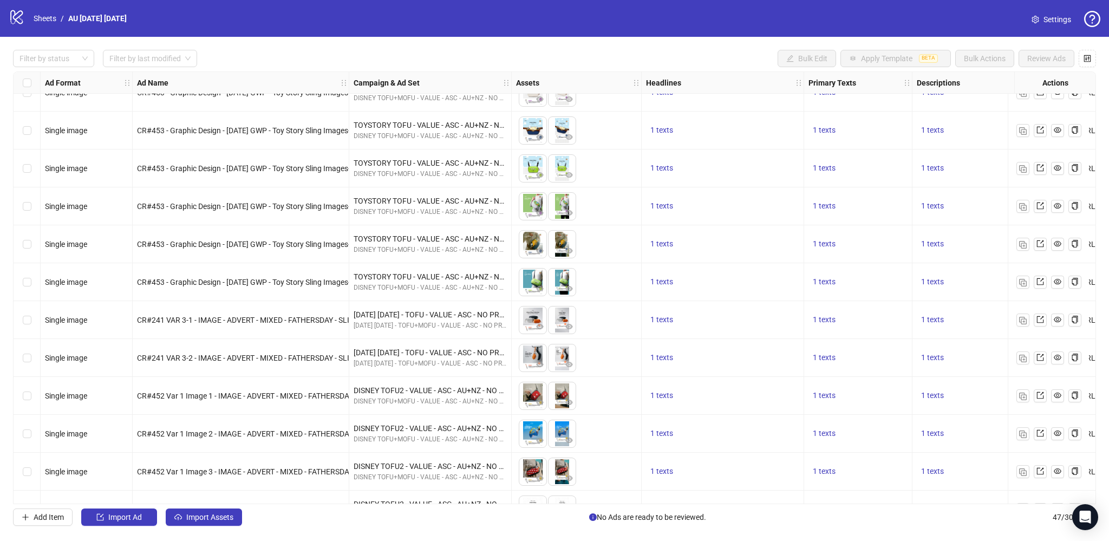
scroll to position [549, 0]
click at [667, 210] on span "1 texts" at bounding box center [661, 207] width 23 height 9
click at [832, 210] on span "1 texts" at bounding box center [824, 207] width 23 height 9
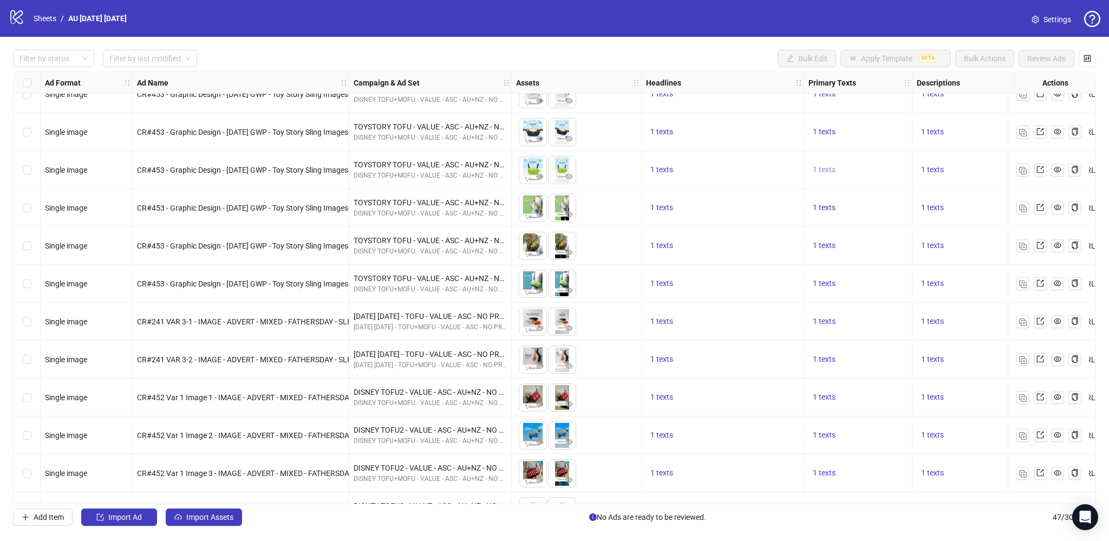
click at [832, 169] on span "1 texts" at bounding box center [824, 169] width 23 height 9
click at [821, 283] on span "1 texts" at bounding box center [824, 283] width 23 height 9
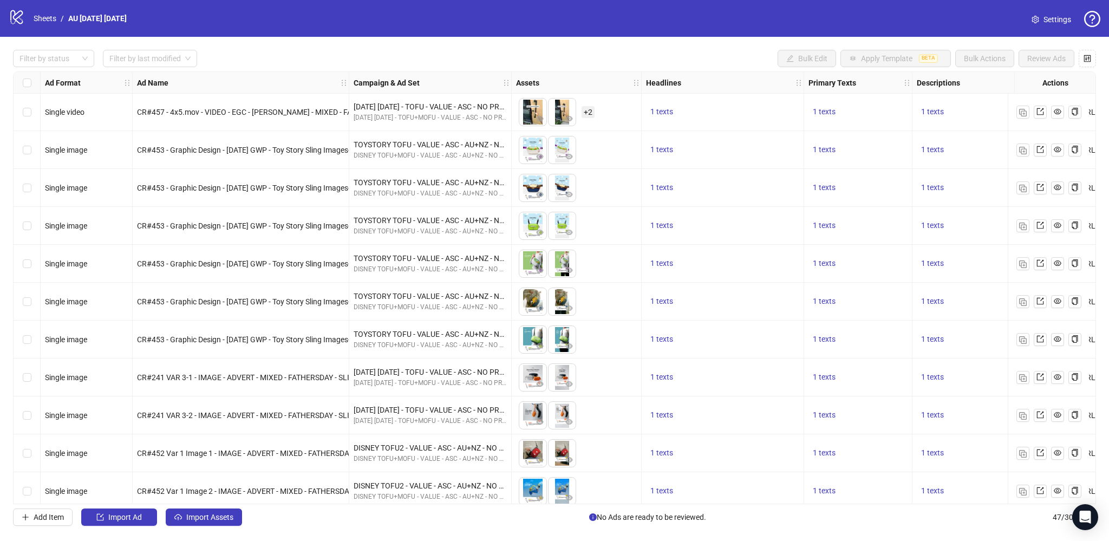
scroll to position [451, 0]
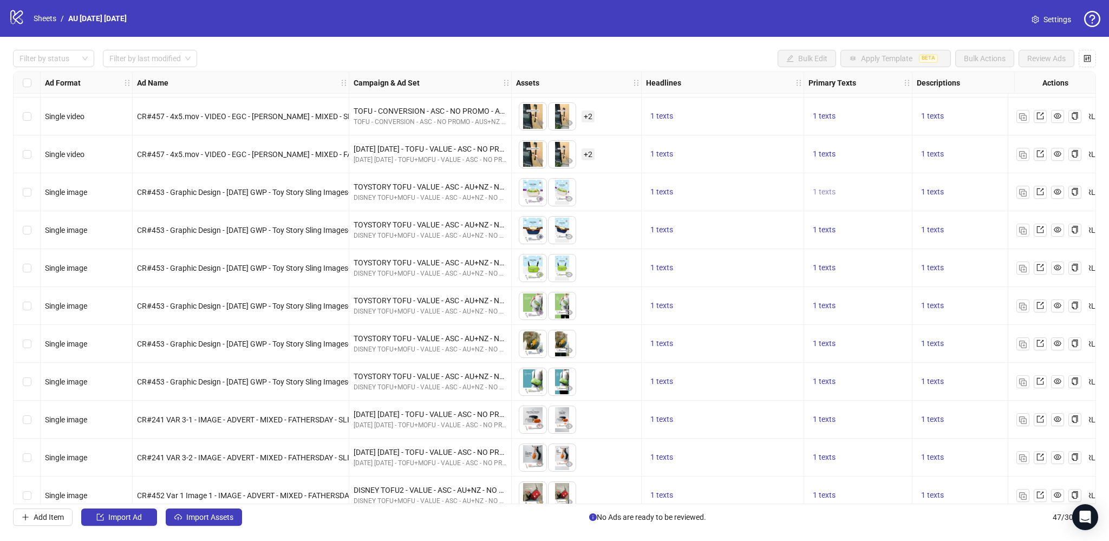
click at [819, 191] on span "1 texts" at bounding box center [824, 191] width 23 height 9
click at [702, 184] on div "1 texts" at bounding box center [723, 192] width 162 height 38
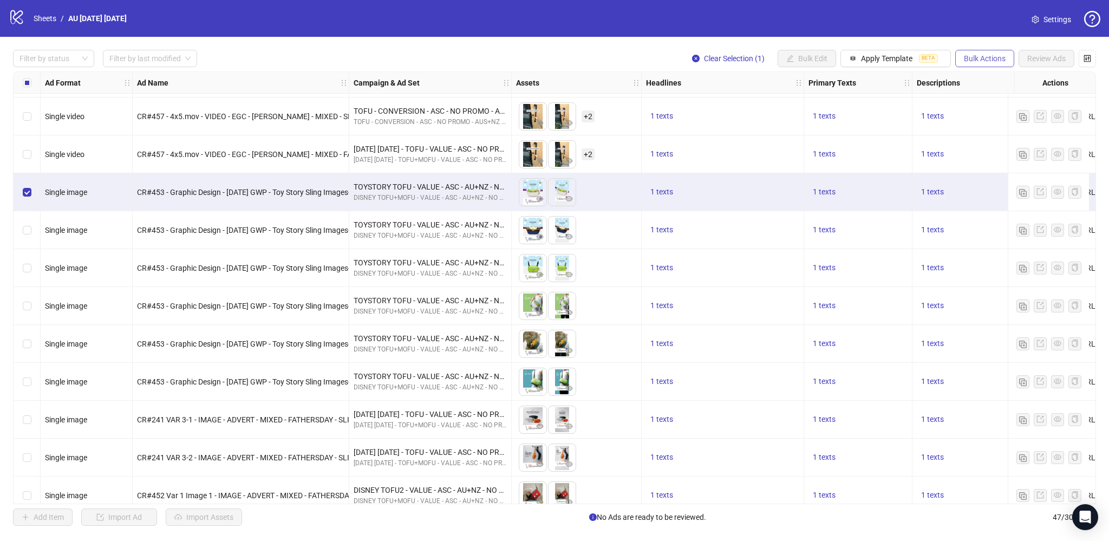
click at [975, 61] on span "Bulk Actions" at bounding box center [985, 58] width 42 height 9
click at [995, 95] on span "Duplicate" at bounding box center [1000, 98] width 74 height 12
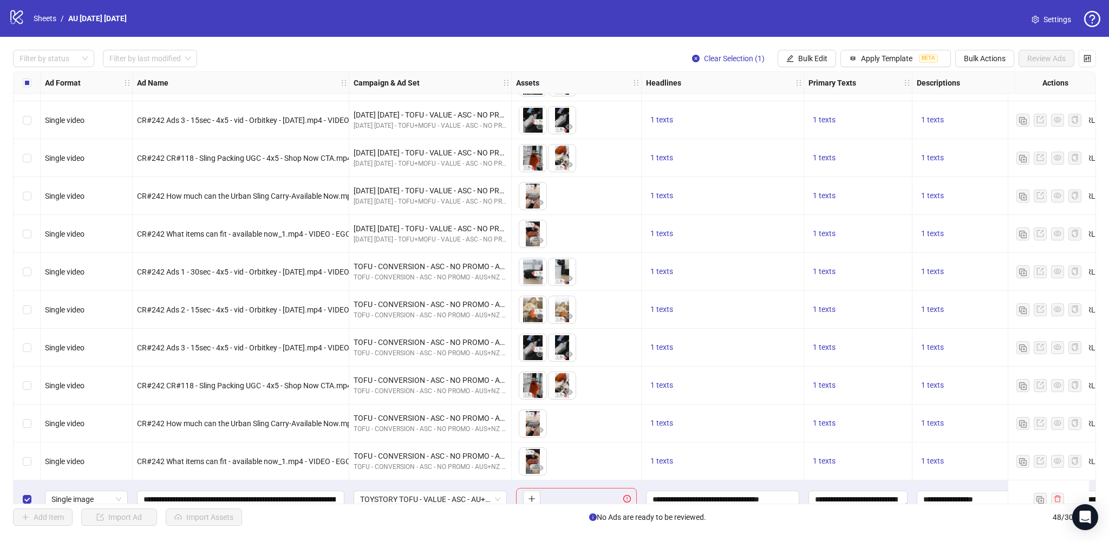
scroll to position [1413, 0]
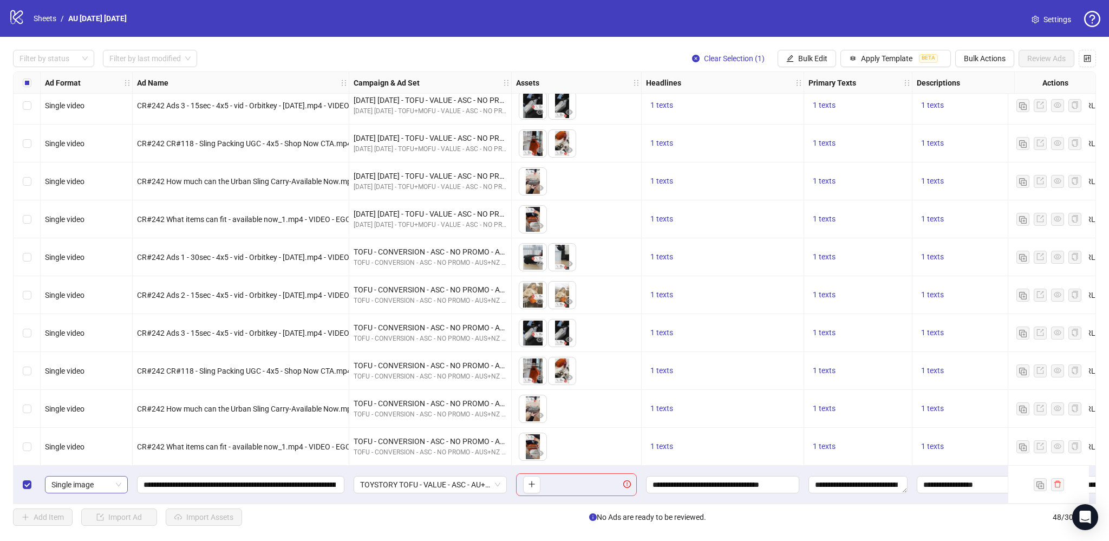
click at [119, 484] on span "Single image" at bounding box center [86, 485] width 70 height 16
click at [97, 387] on div "Single video" at bounding box center [87, 390] width 66 height 12
click at [879, 482] on textarea "**********" at bounding box center [857, 484] width 99 height 17
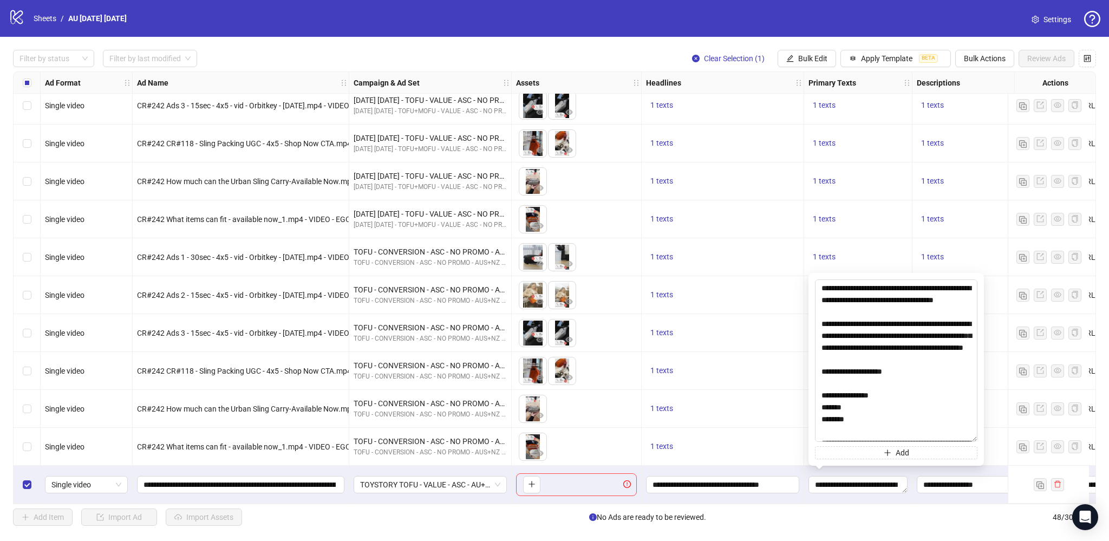
drag, startPoint x: 976, startPoint y: 440, endPoint x: 960, endPoint y: 573, distance: 134.7
click at [960, 526] on html "logo/logo-mobile Sheets / AU [DATE] [DATE] Settings Filter by status Filter by …" at bounding box center [554, 270] width 1109 height 541
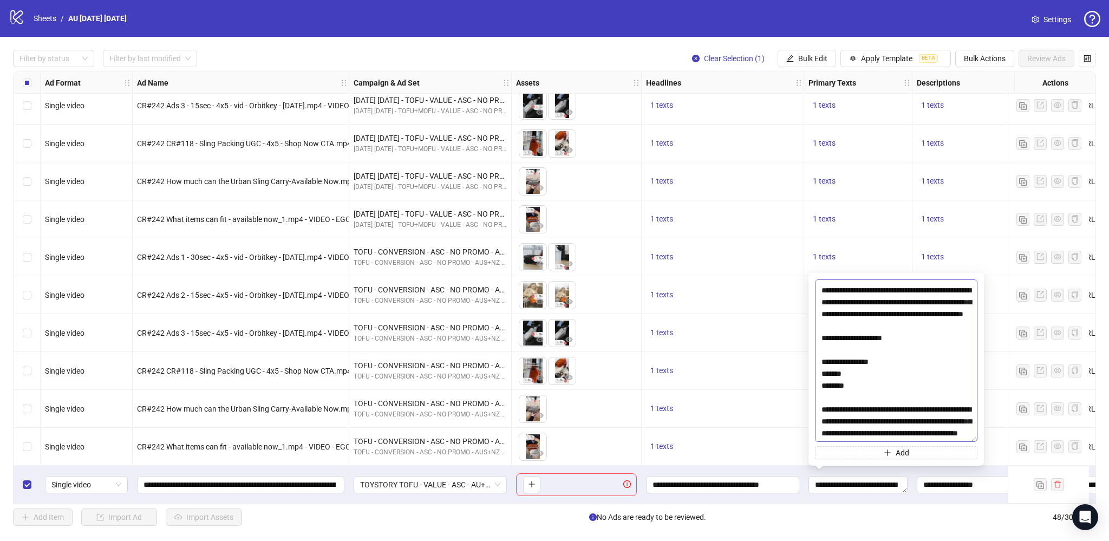
scroll to position [81, 0]
click at [924, 506] on div "Filter by status Filter by last modified Clear Selection (1) Bulk Edit Apply Te…" at bounding box center [554, 288] width 1109 height 502
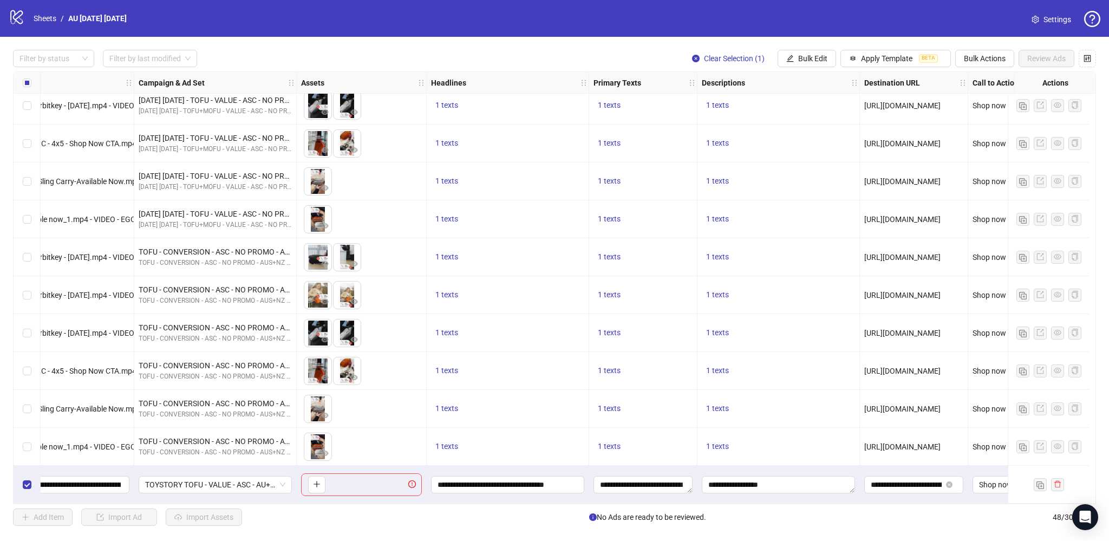
scroll to position [1413, 213]
click at [911, 480] on input "**********" at bounding box center [907, 485] width 71 height 12
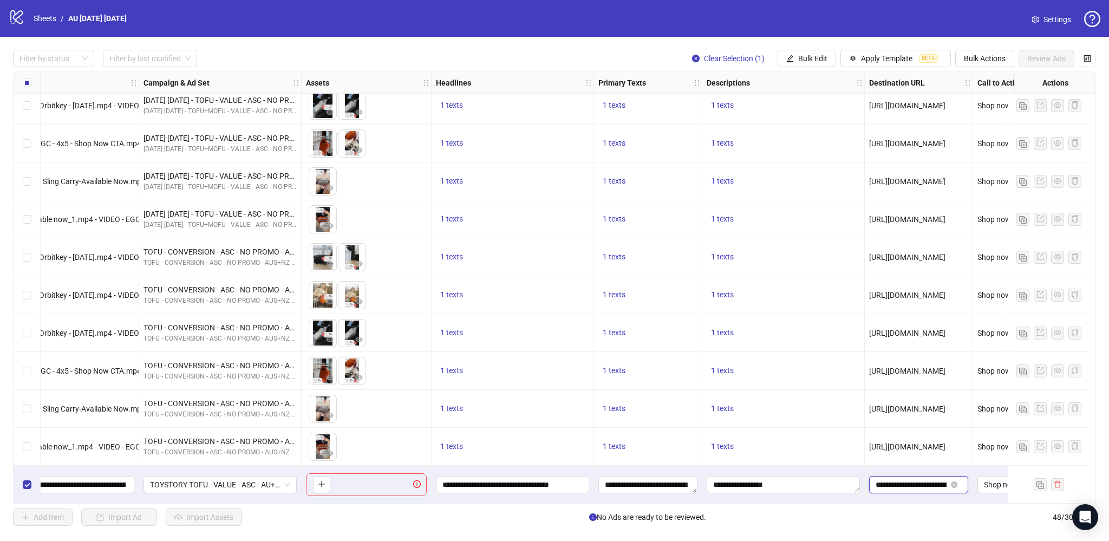
scroll to position [1413, 0]
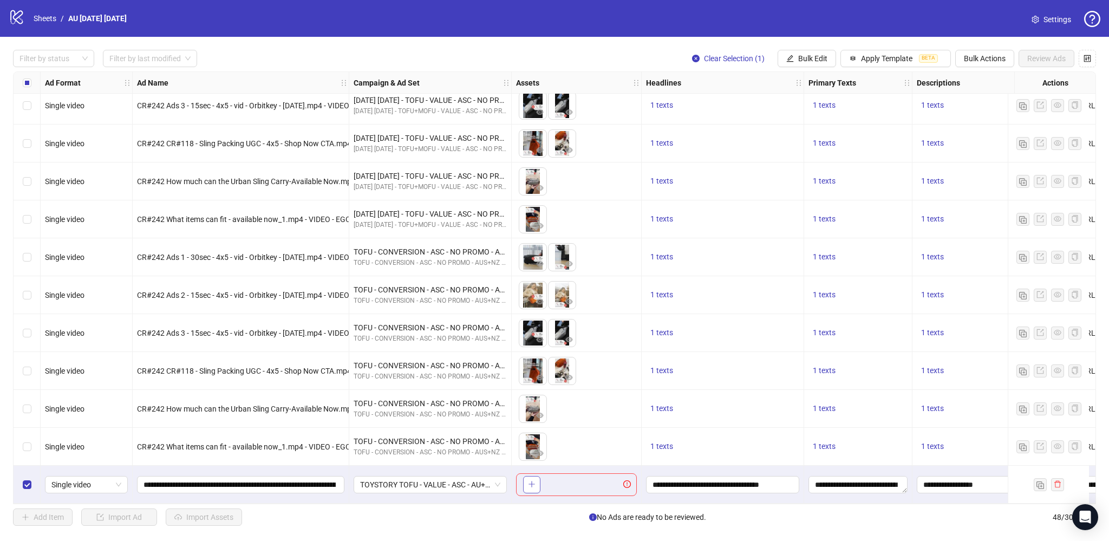
click at [533, 481] on icon "plus" at bounding box center [532, 484] width 8 height 8
click at [556, 482] on button "button" at bounding box center [560, 484] width 17 height 17
click at [159, 483] on input "**********" at bounding box center [239, 485] width 192 height 12
drag, startPoint x: 143, startPoint y: 481, endPoint x: 292, endPoint y: 482, distance: 148.4
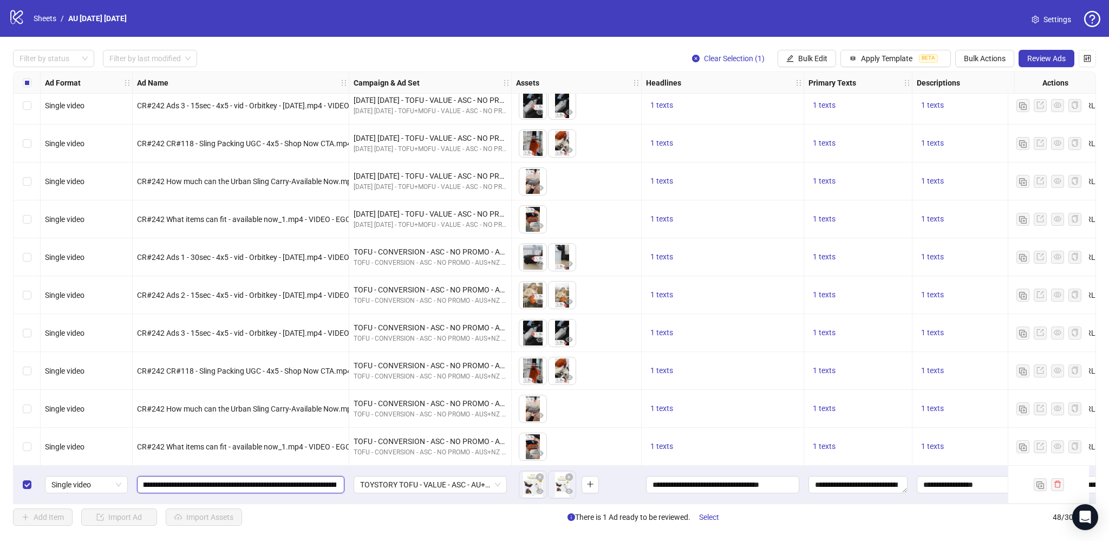
click at [292, 482] on input "**********" at bounding box center [239, 485] width 193 height 12
paste input "text"
drag, startPoint x: 216, startPoint y: 480, endPoint x: 270, endPoint y: 481, distance: 54.7
click at [270, 481] on input "**********" at bounding box center [239, 485] width 193 height 12
type input "**********"
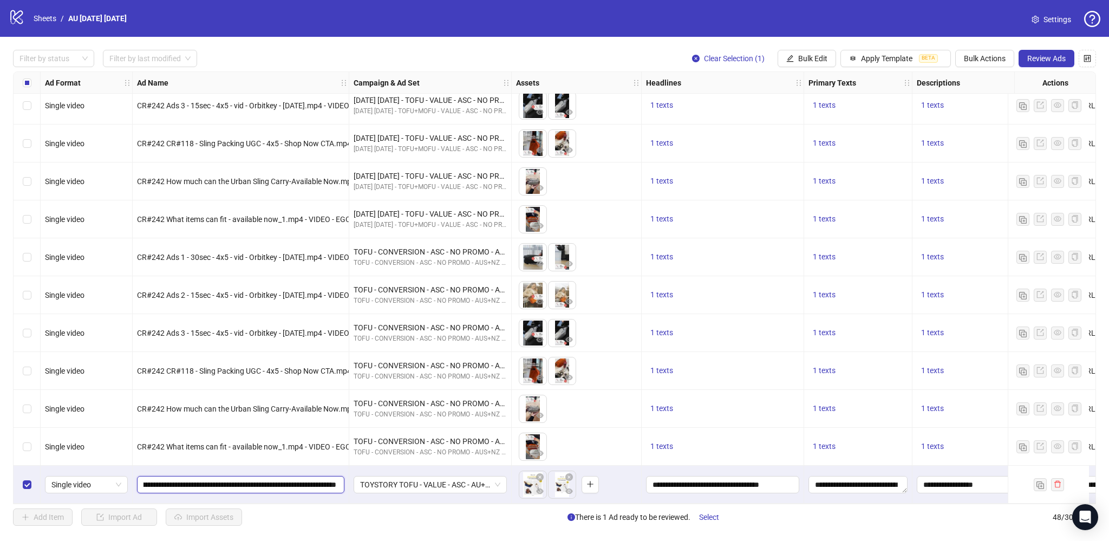
scroll to position [0, 262]
drag, startPoint x: 295, startPoint y: 480, endPoint x: 334, endPoint y: 490, distance: 40.3
click at [343, 482] on span "**********" at bounding box center [240, 484] width 207 height 17
click at [362, 494] on div "TOYSTORY TOFU - VALUE - ASC - AU+NZ - NO PROMO - 12082025" at bounding box center [430, 485] width 162 height 38
drag, startPoint x: 695, startPoint y: 481, endPoint x: 732, endPoint y: 480, distance: 36.3
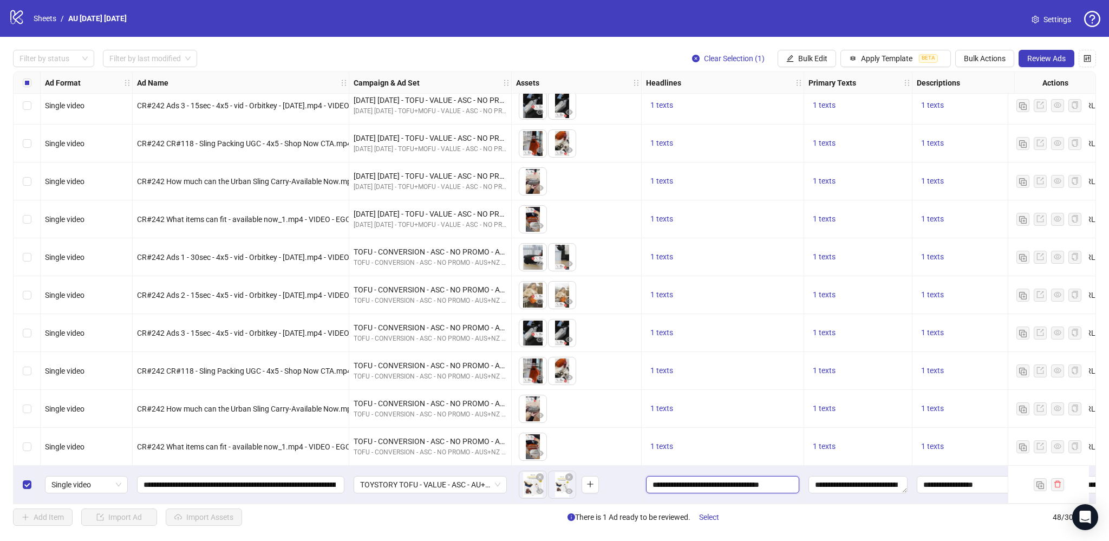
click at [732, 480] on input "**********" at bounding box center [722, 485] width 138 height 12
drag, startPoint x: 720, startPoint y: 434, endPoint x: 739, endPoint y: 434, distance: 18.4
click at [739, 434] on input "**********" at bounding box center [734, 433] width 162 height 17
click at [772, 433] on input "**********" at bounding box center [734, 433] width 162 height 17
type input "**********"
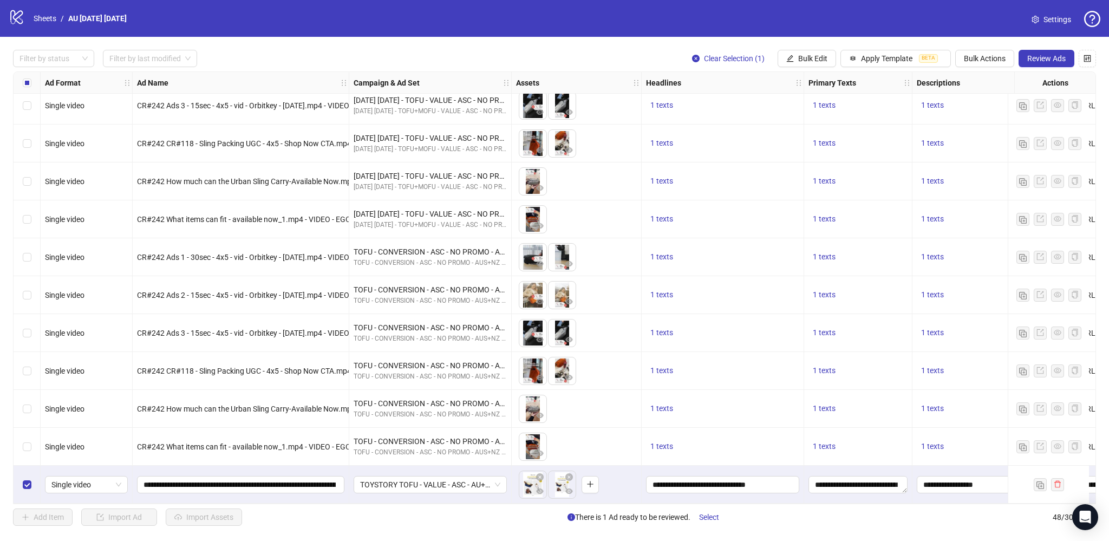
click at [789, 517] on div "Add Item Import Ad Import Assets There is 1 Ad ready to be reviewed. Select 48 …" at bounding box center [554, 516] width 1083 height 17
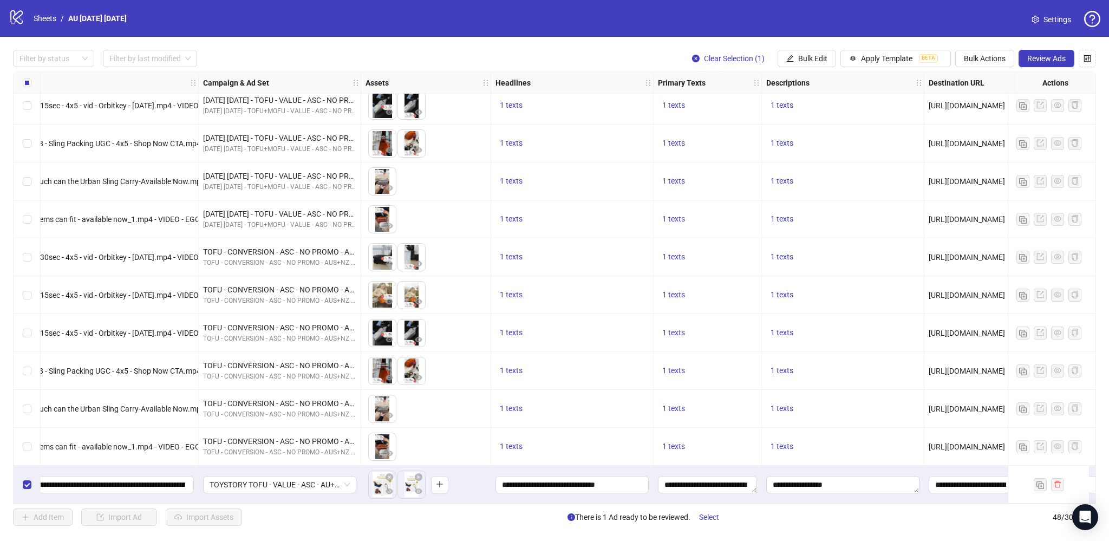
scroll to position [1413, 112]
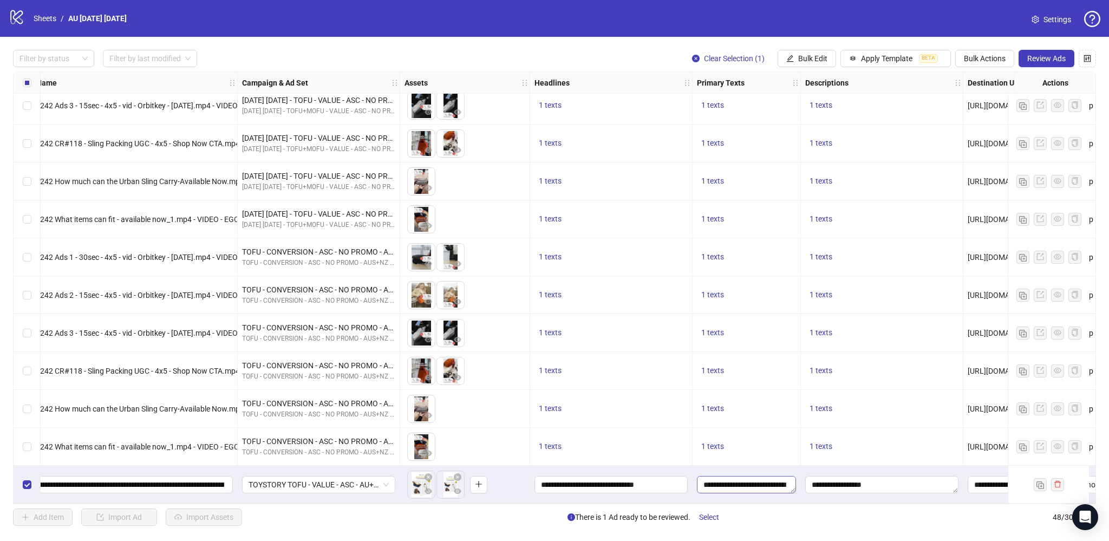
click at [794, 487] on textarea "**********" at bounding box center [746, 484] width 99 height 17
click at [778, 525] on div "Add Item Import Ad Import Assets There is 1 Ad ready to be reviewed. Select 48 …" at bounding box center [554, 516] width 1083 height 17
click at [428, 488] on icon "eye" at bounding box center [429, 491] width 8 height 8
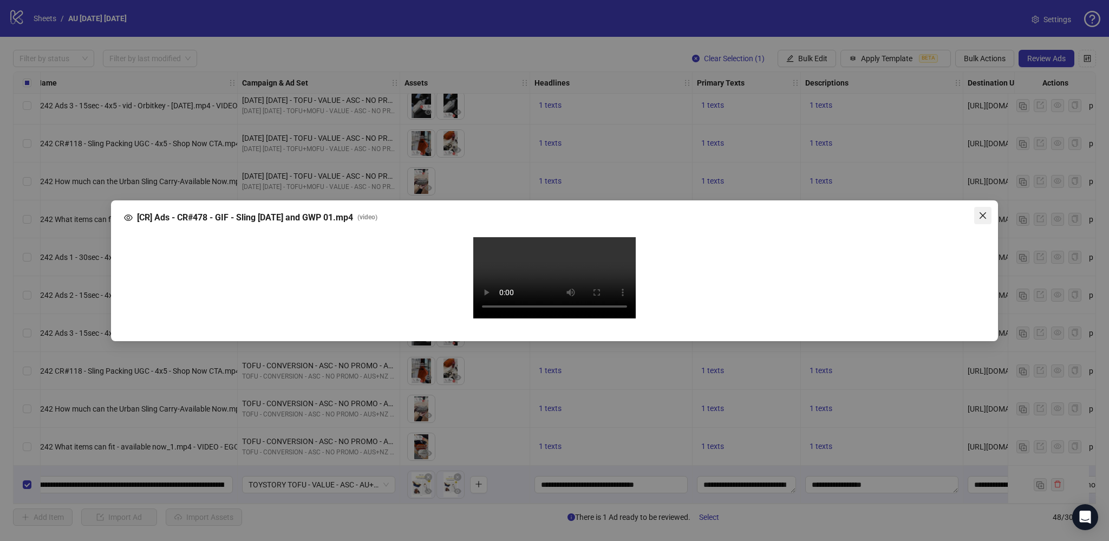
click at [982, 211] on icon "close" at bounding box center [982, 215] width 9 height 9
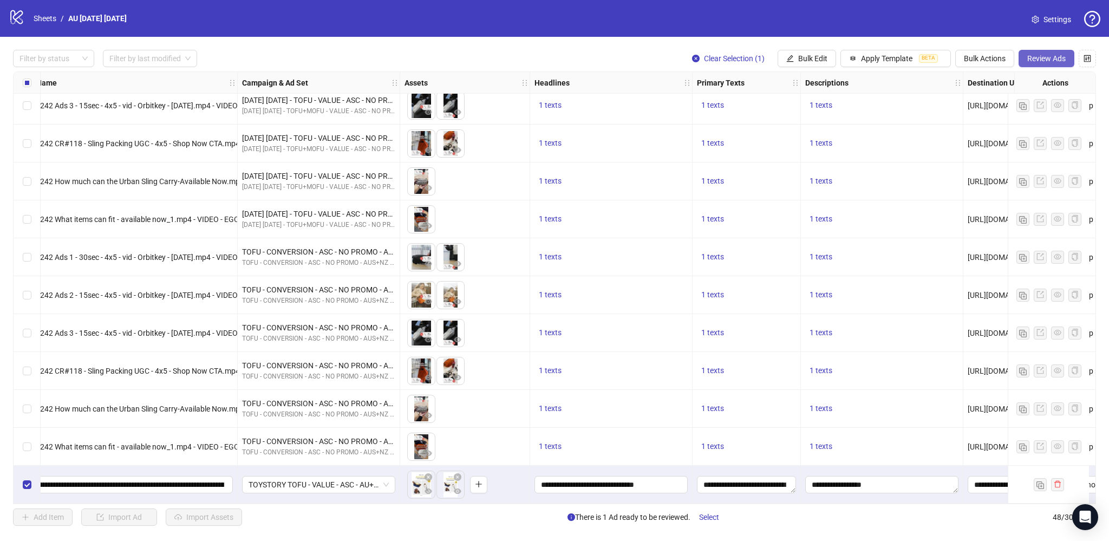
click at [1043, 60] on span "Review Ads" at bounding box center [1046, 58] width 38 height 9
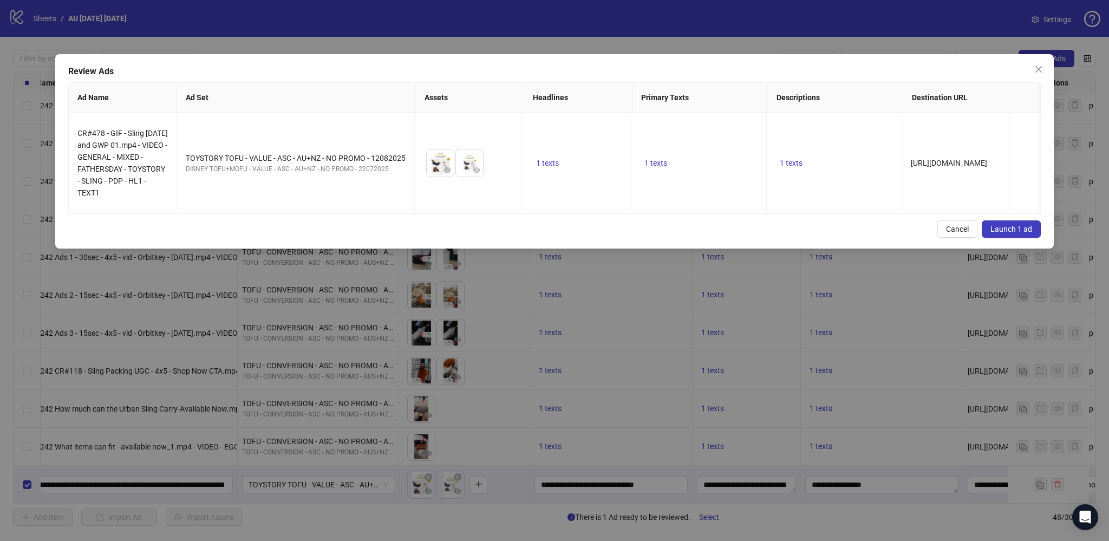
click at [1009, 229] on span "Launch 1 ad" at bounding box center [1011, 229] width 42 height 9
